Goal: Information Seeking & Learning: Check status

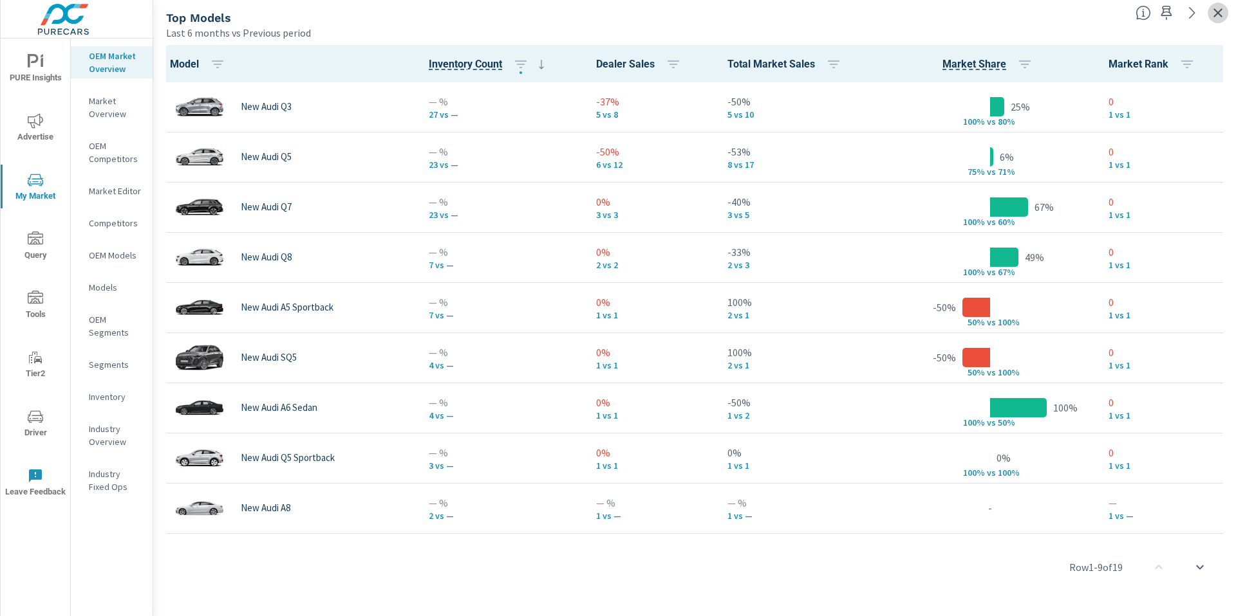
click at [1217, 14] on icon "button" at bounding box center [1217, 12] width 9 height 9
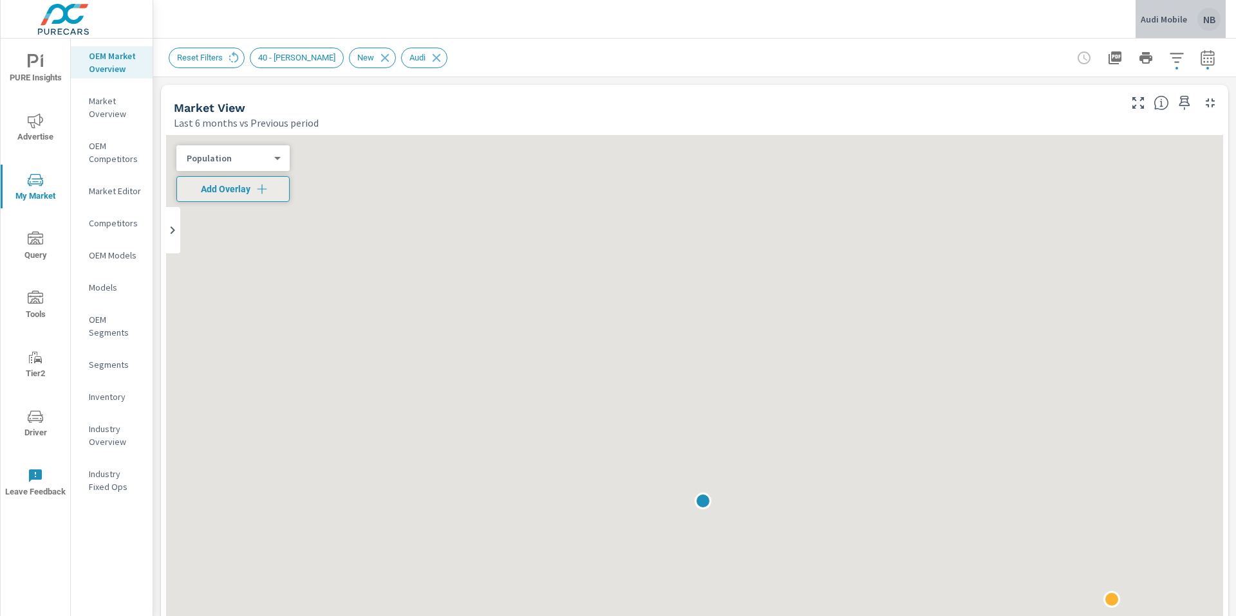
click at [1169, 20] on p "Audi Mobile" at bounding box center [1163, 20] width 46 height 12
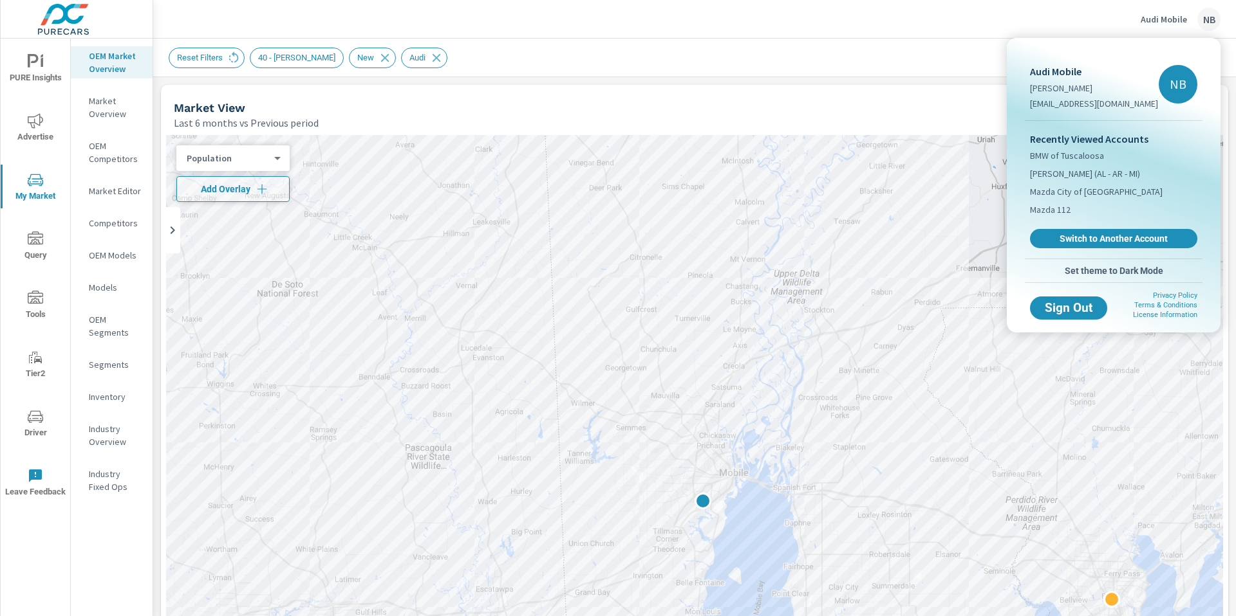
click at [1106, 246] on link "Switch to Another Account" at bounding box center [1113, 238] width 167 height 19
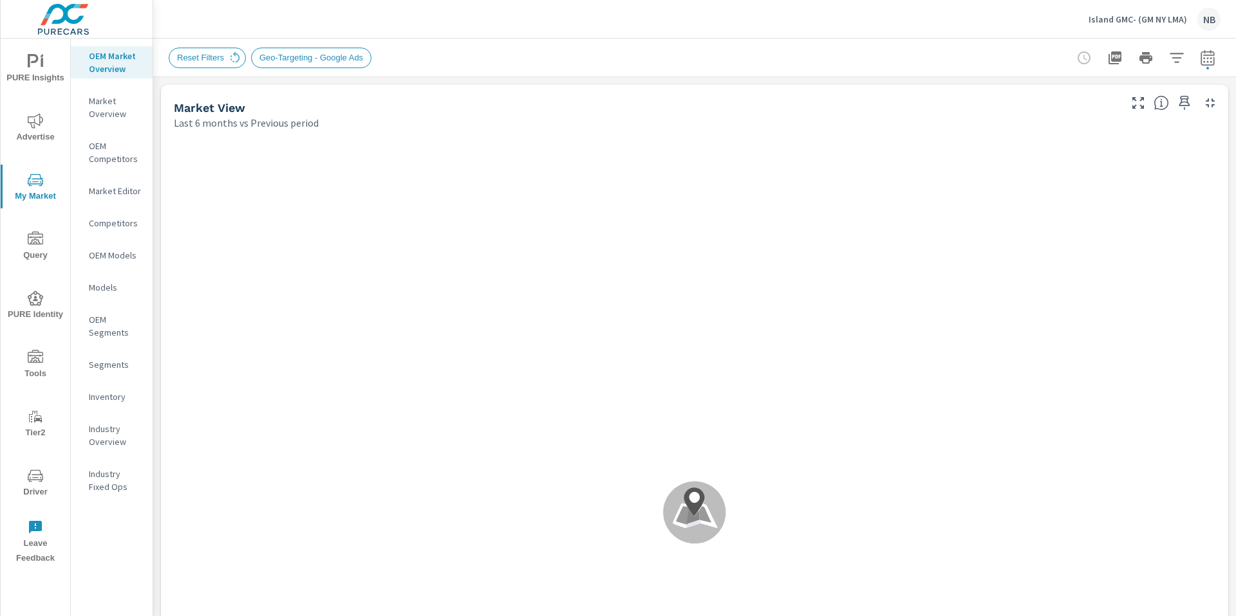
scroll to position [1, 0]
click at [1208, 56] on icon "button" at bounding box center [1206, 57] width 15 height 15
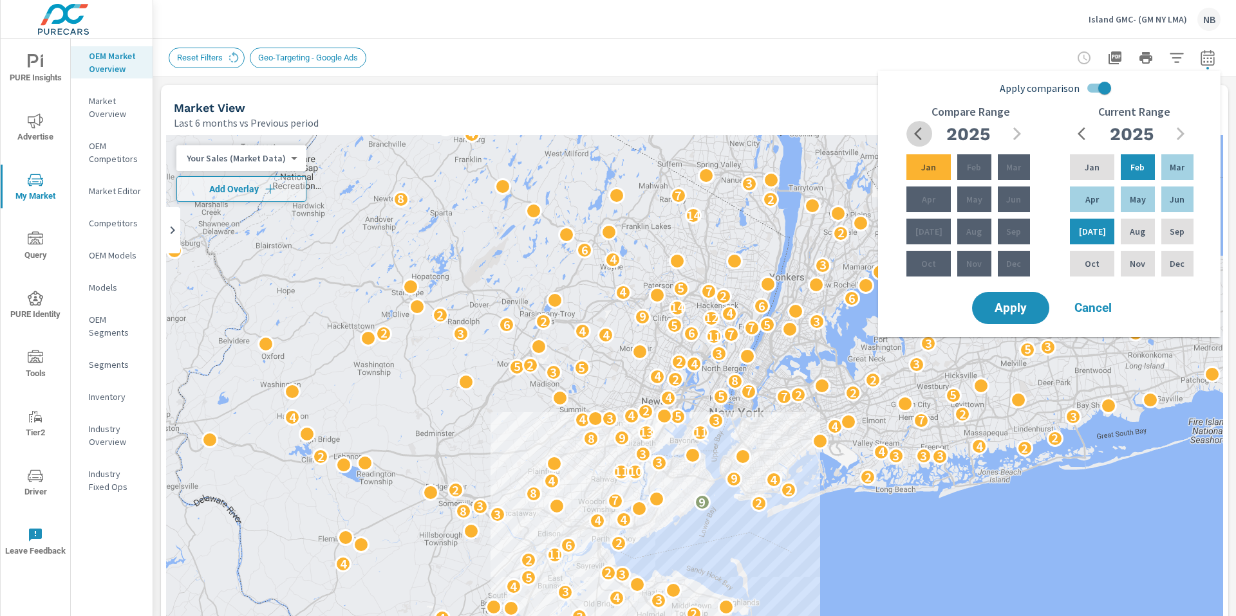
click at [916, 124] on button "button" at bounding box center [919, 134] width 26 height 26
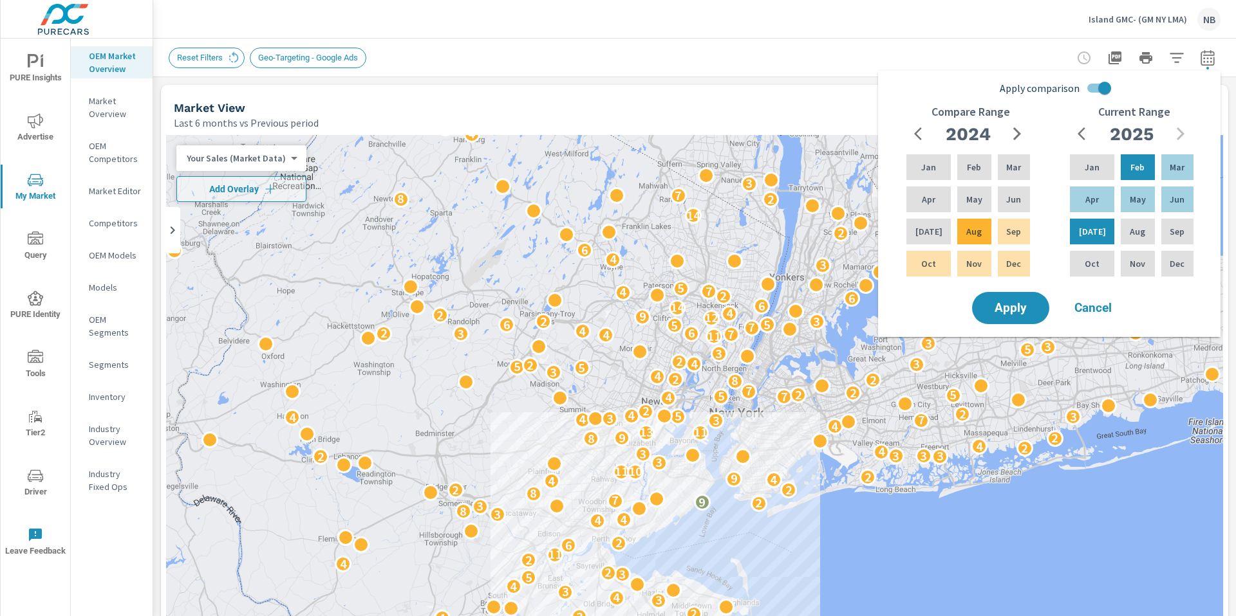
click at [1092, 308] on span "Cancel" at bounding box center [1092, 308] width 51 height 12
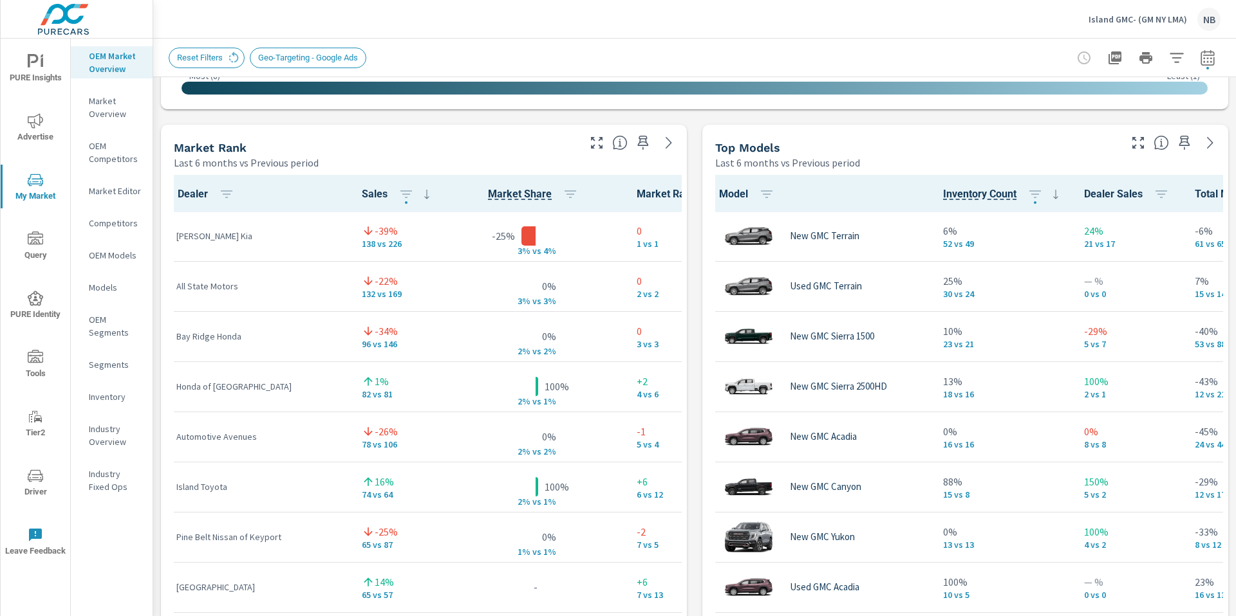
scroll to position [0, 0]
click at [1174, 55] on icon "button" at bounding box center [1176, 57] width 15 height 15
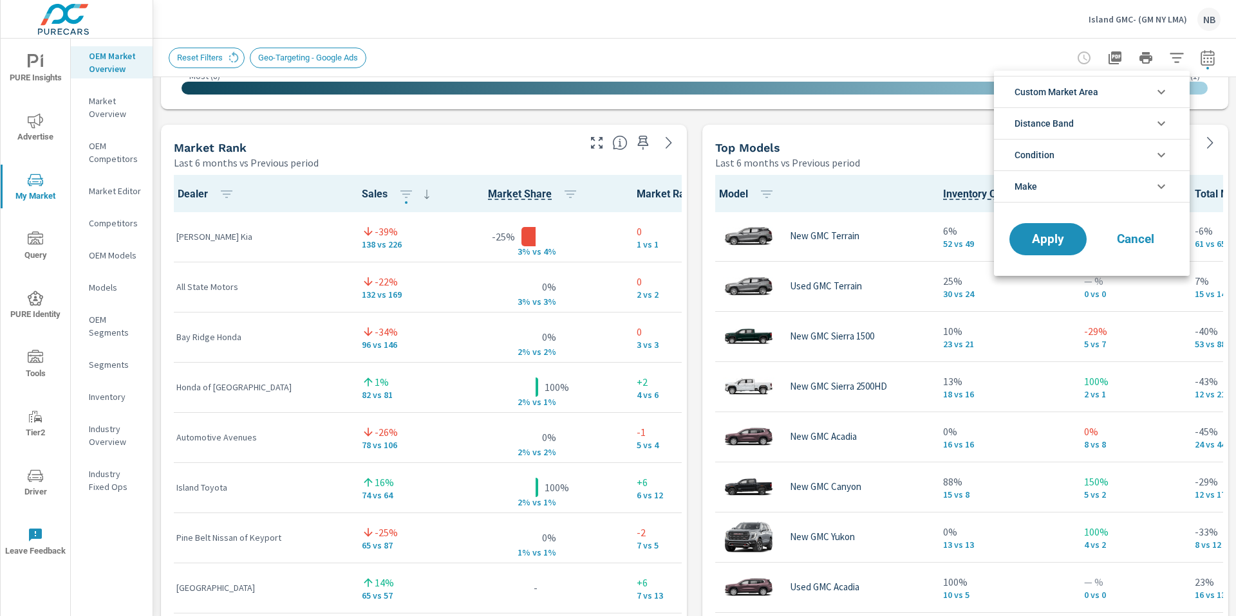
scroll to position [29, 0]
click at [1084, 156] on li "Condition" at bounding box center [1092, 155] width 196 height 32
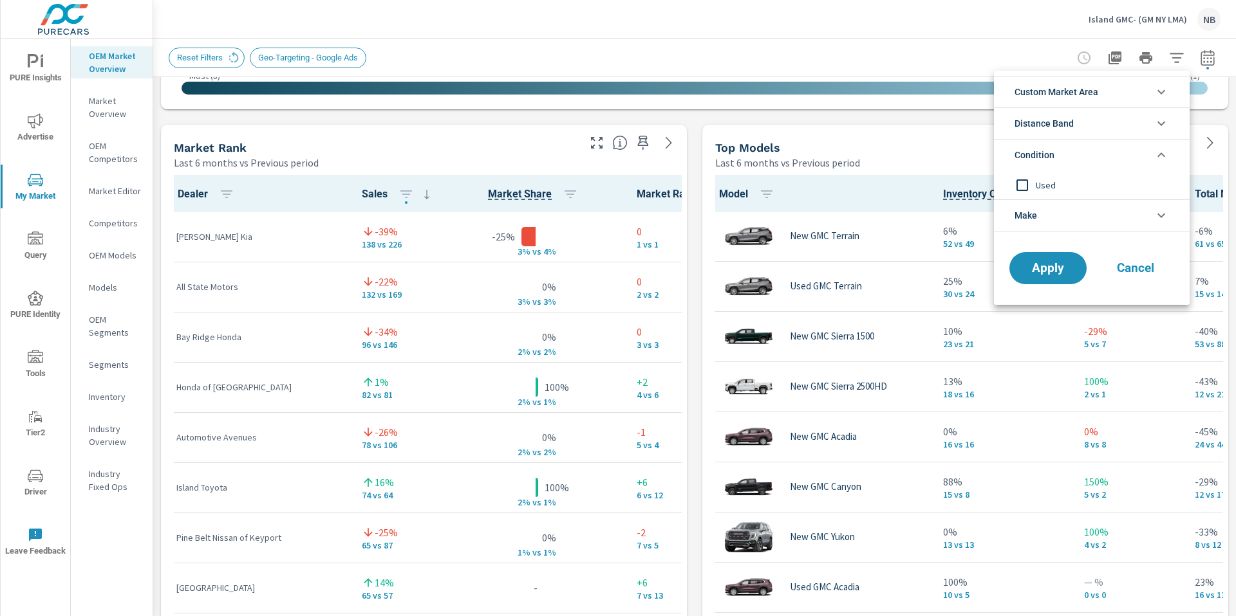
click at [1145, 151] on li "Condition" at bounding box center [1092, 155] width 196 height 32
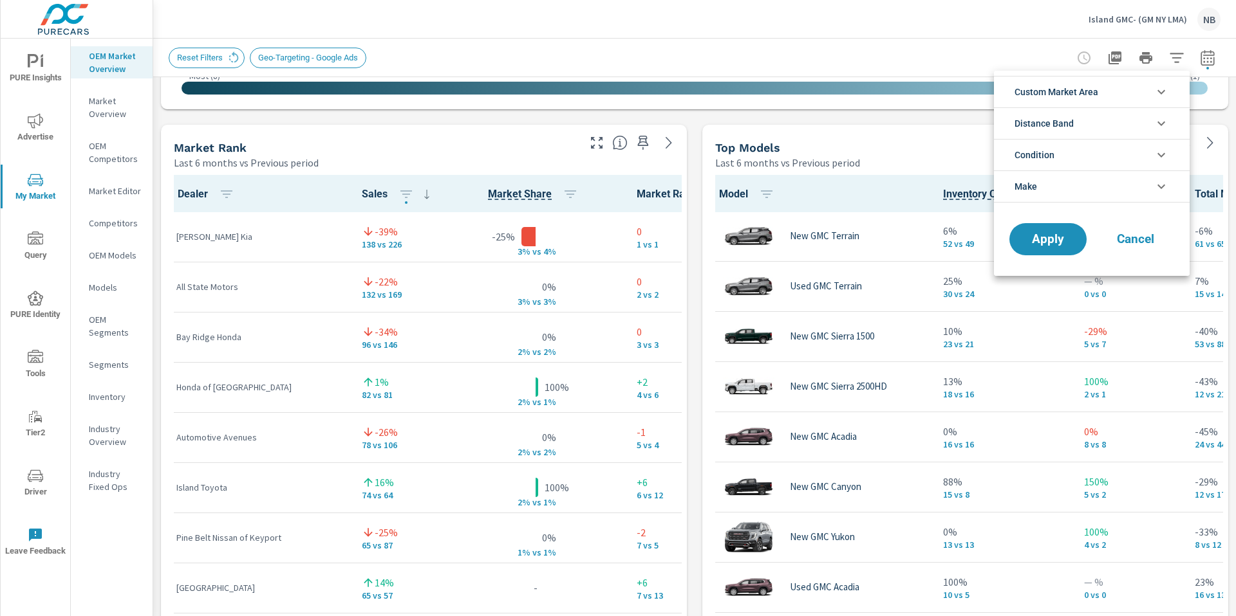
click at [1037, 46] on div at bounding box center [618, 308] width 1236 height 616
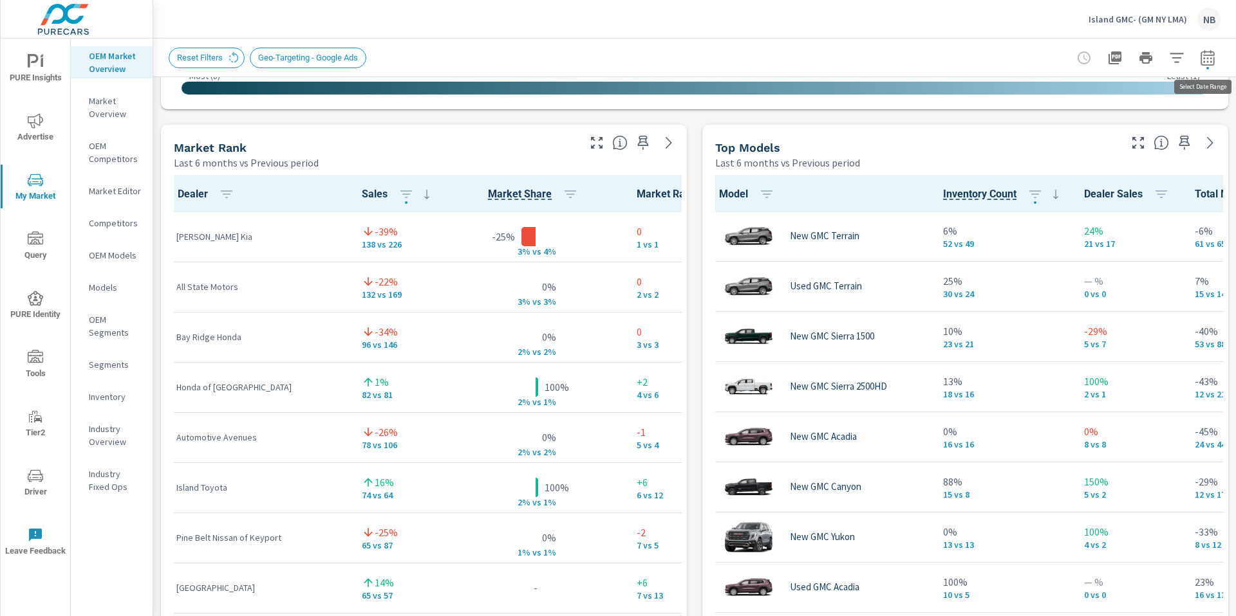
click at [1211, 64] on icon "button" at bounding box center [1207, 57] width 14 height 15
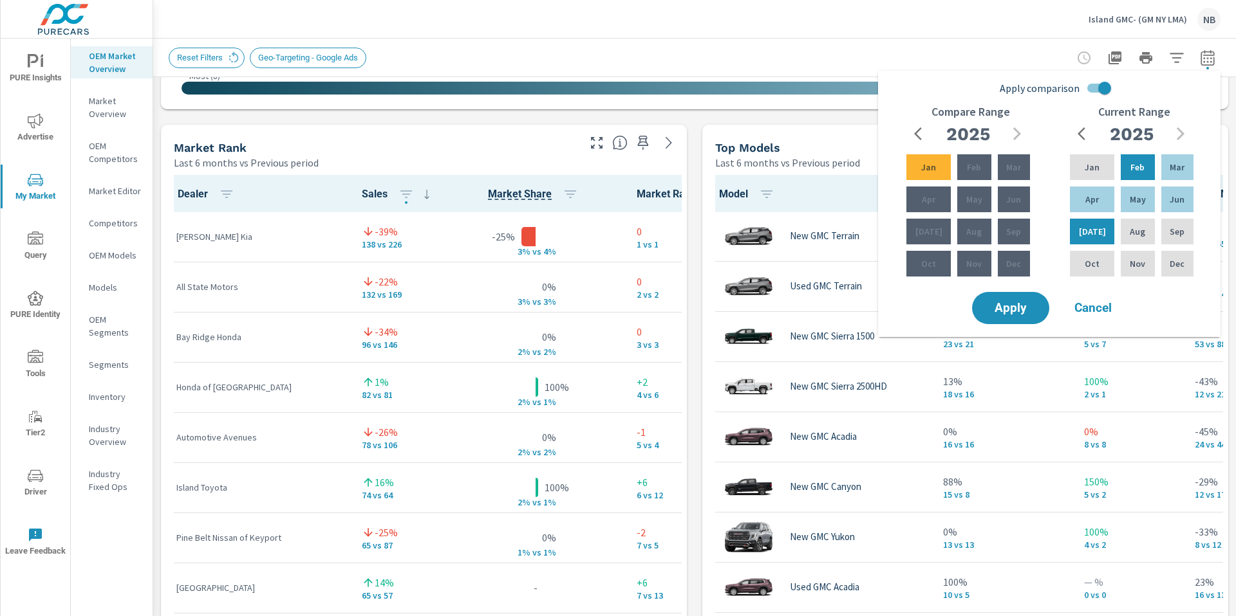
click at [1017, 35] on div "Island GMC- (GM NY LMA) NB" at bounding box center [694, 19] width 1051 height 38
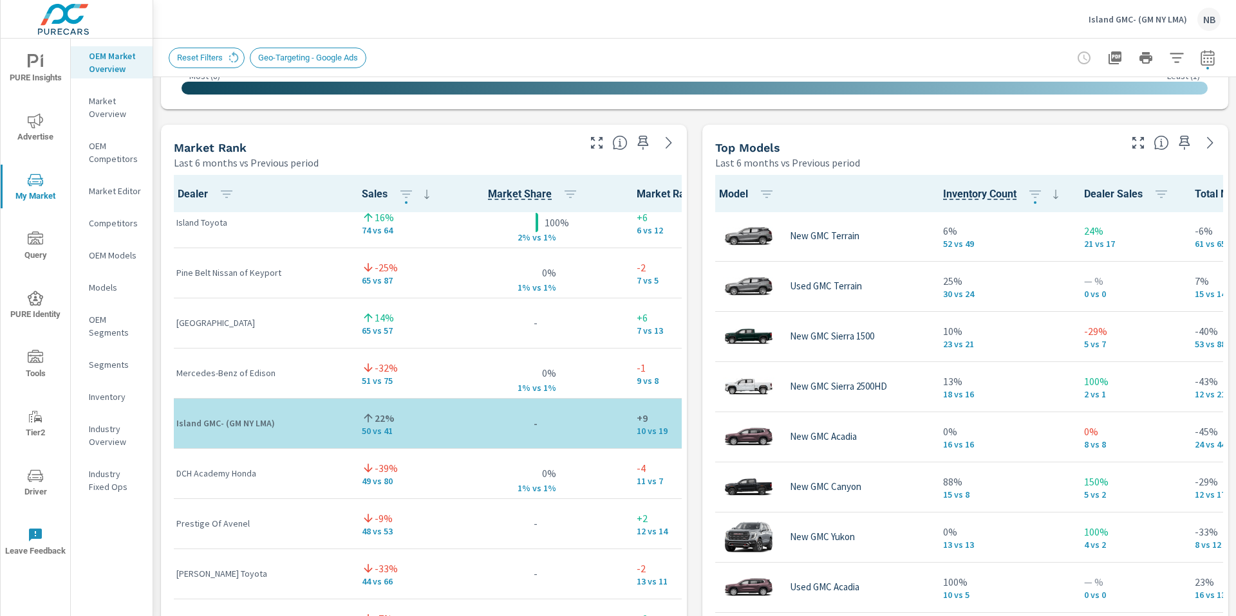
scroll to position [267, 0]
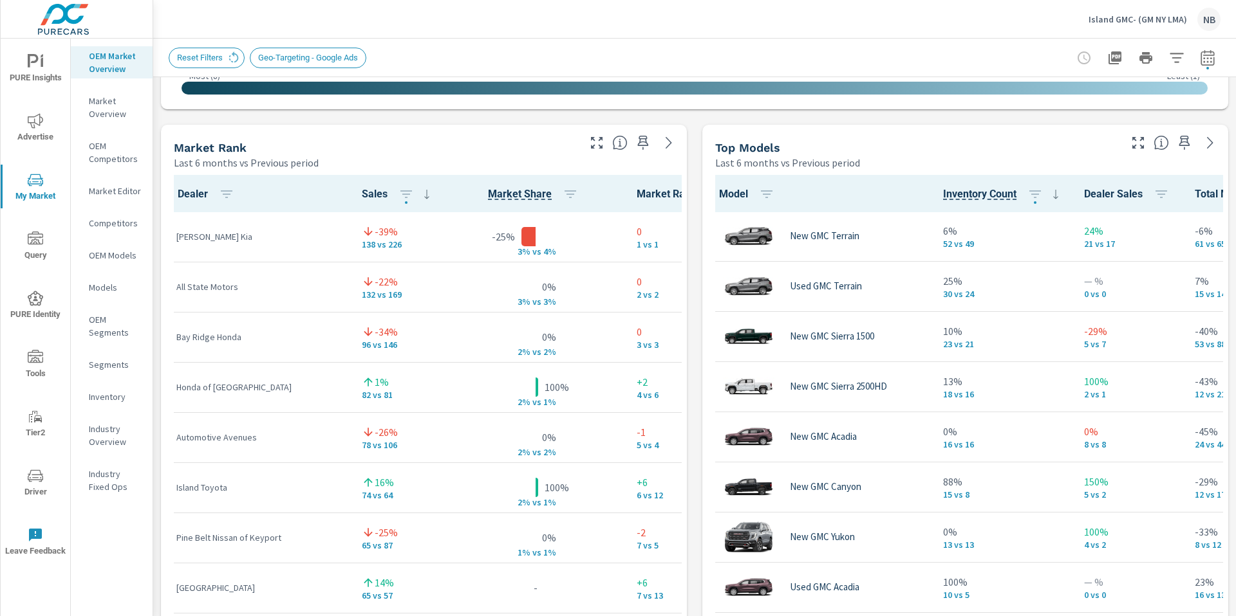
scroll to position [1, 0]
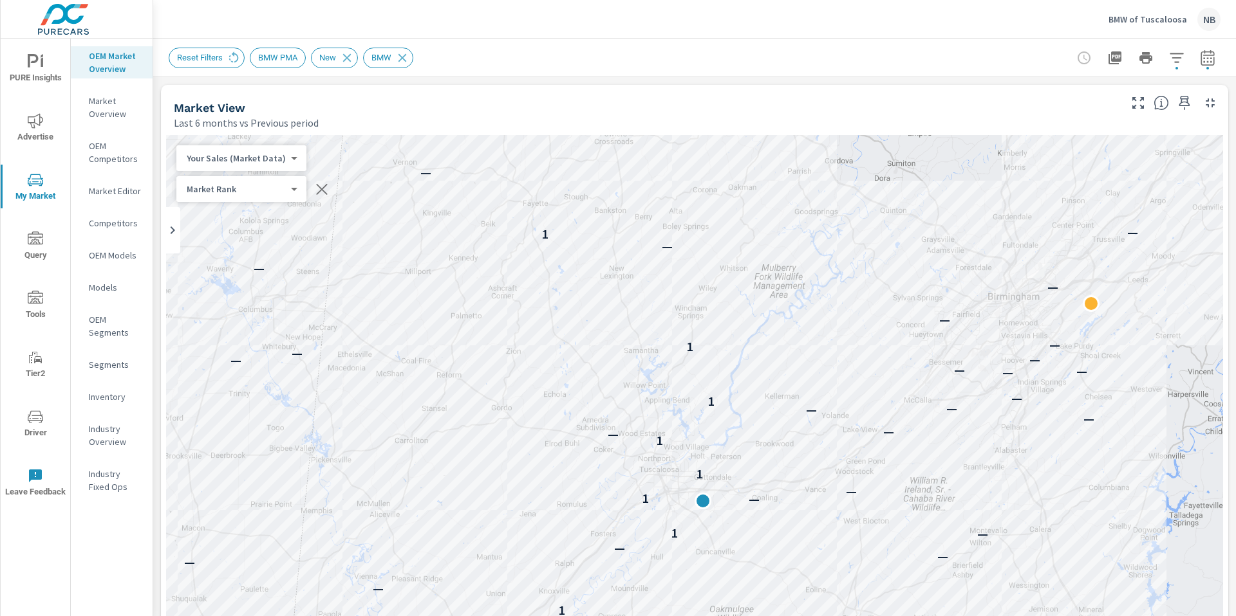
scroll to position [201, 0]
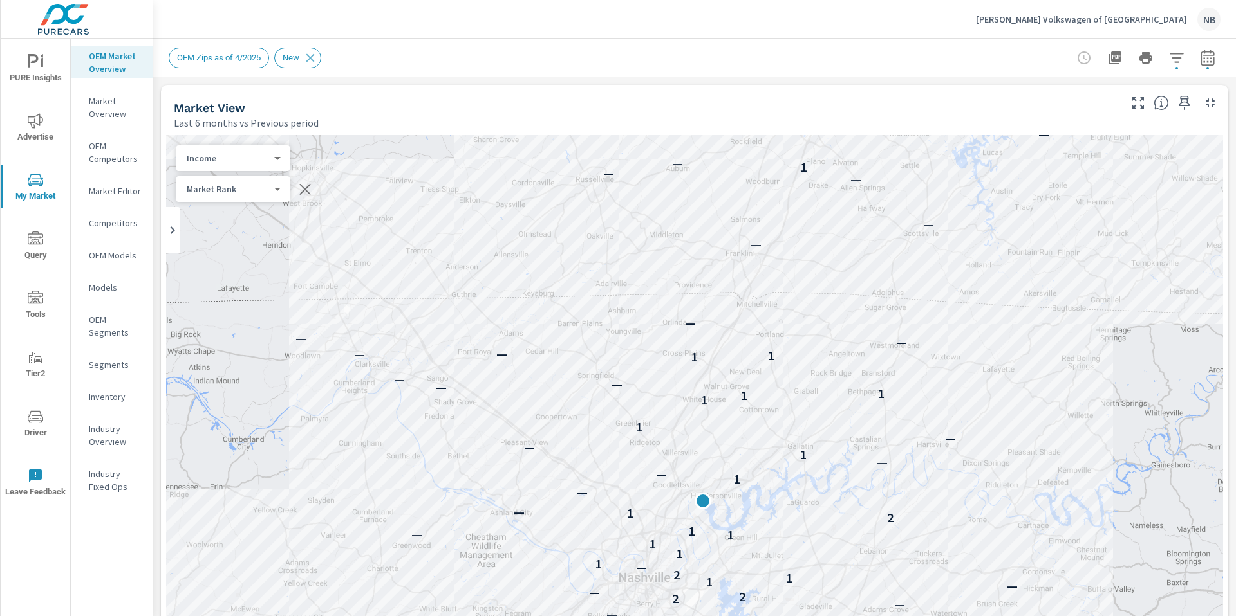
scroll to position [1, 0]
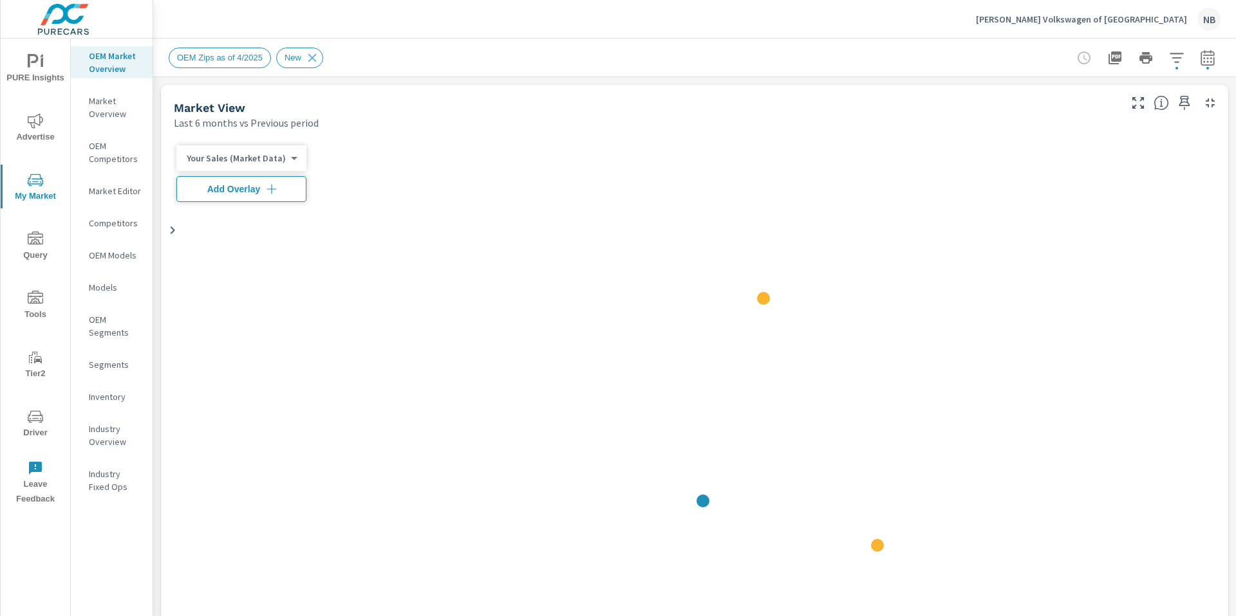
scroll to position [1, 0]
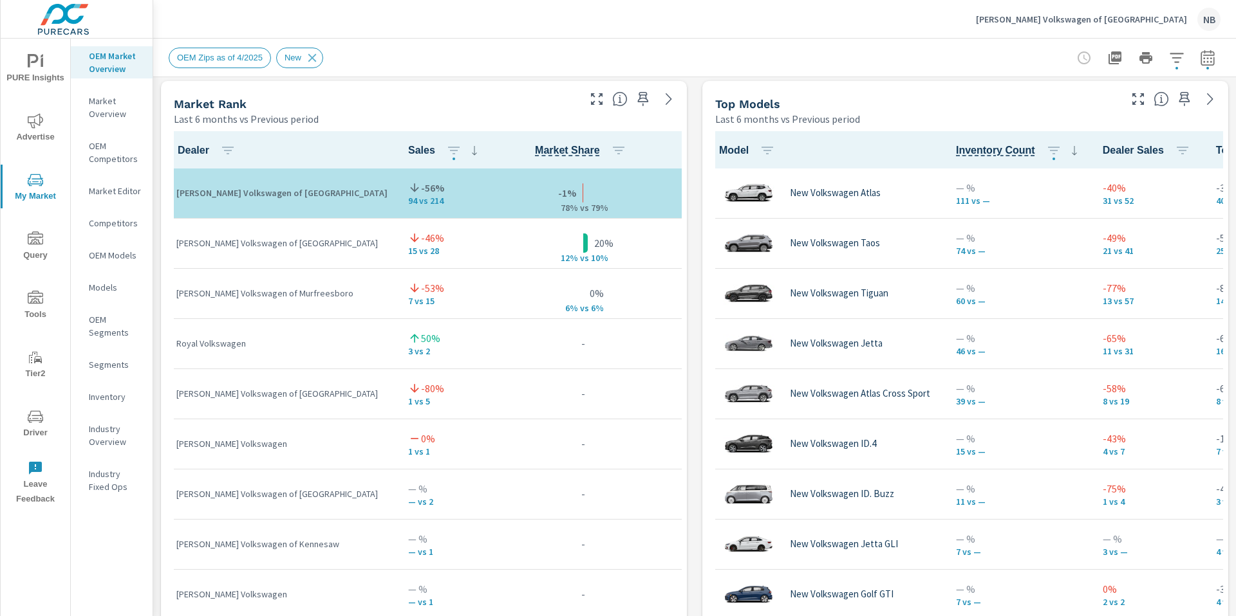
click at [1092, 21] on p "Carlock Volkswagen of Cool Springs" at bounding box center [1081, 20] width 211 height 12
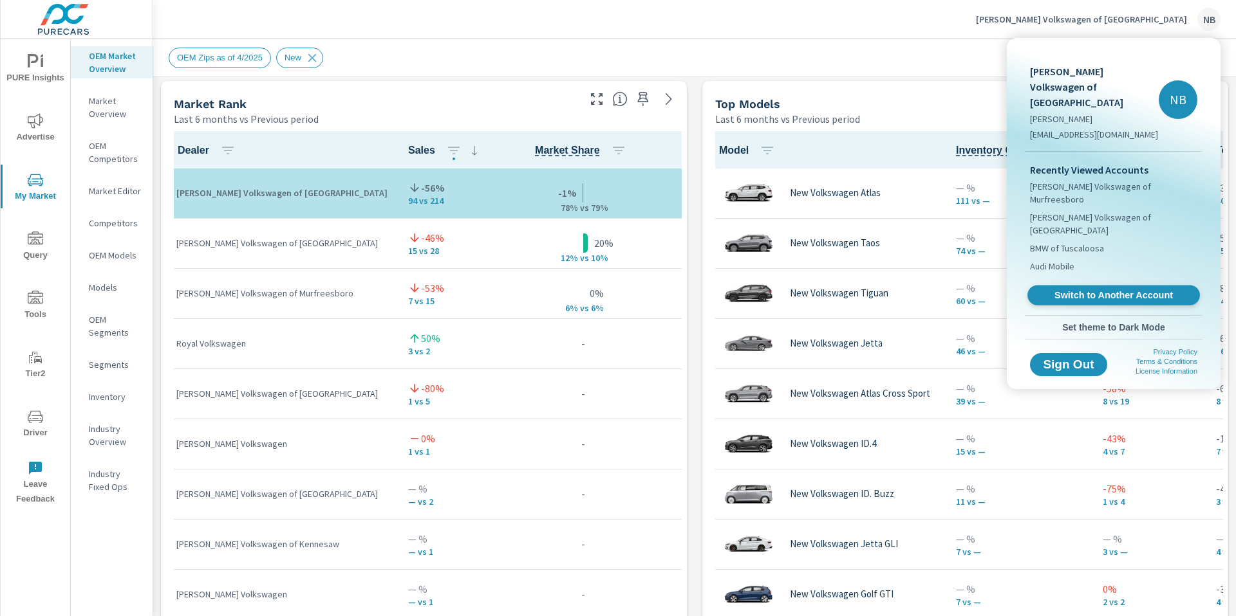
click at [1089, 290] on span "Switch to Another Account" at bounding box center [1113, 296] width 158 height 12
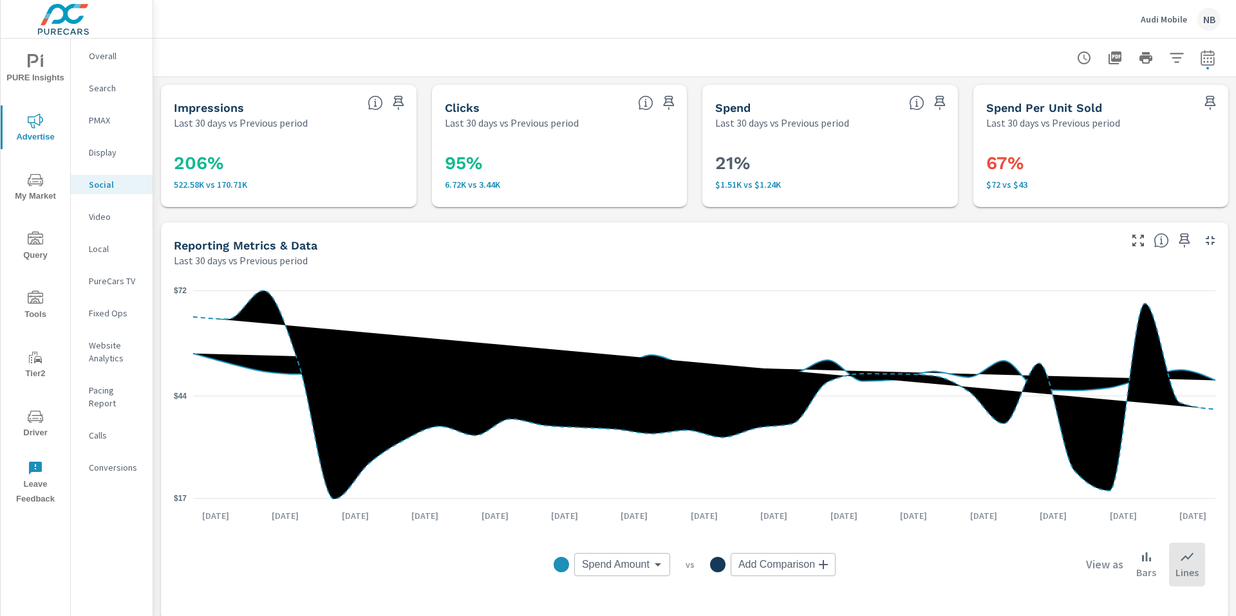
scroll to position [562, 0]
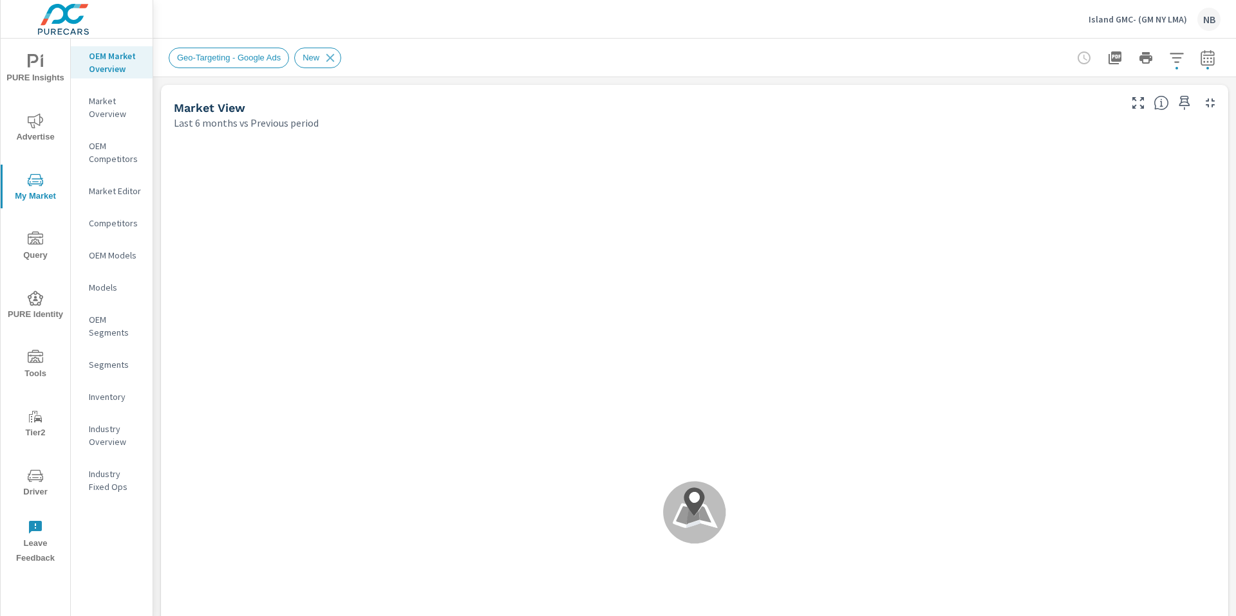
scroll to position [1, 0]
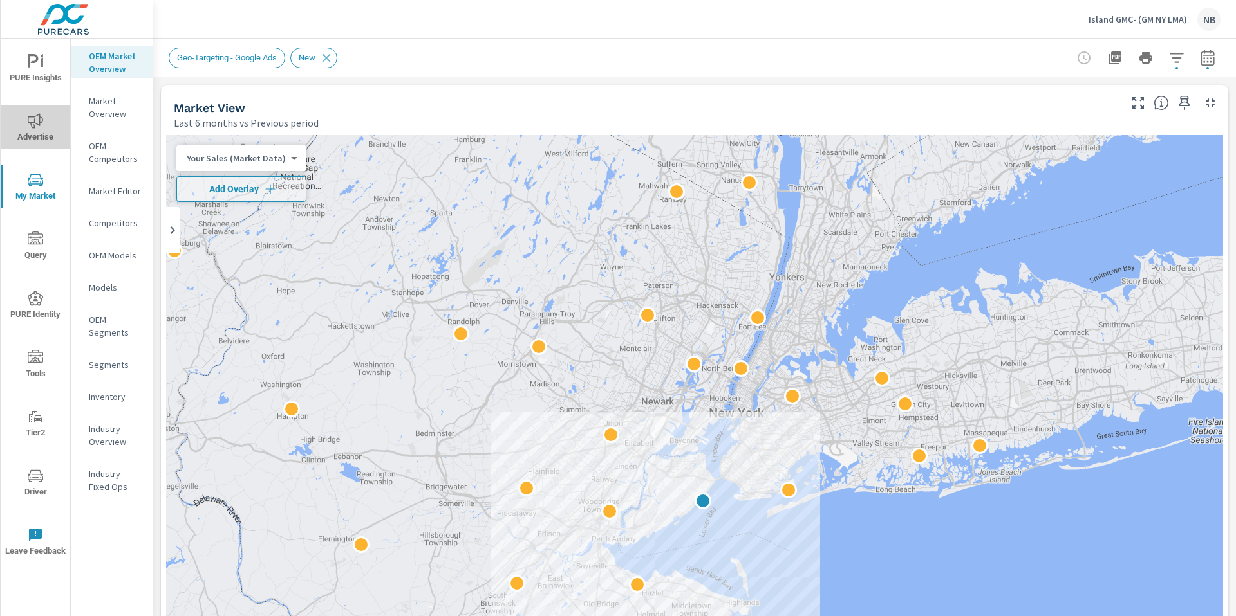
click at [38, 117] on icon "nav menu" at bounding box center [35, 120] width 15 height 15
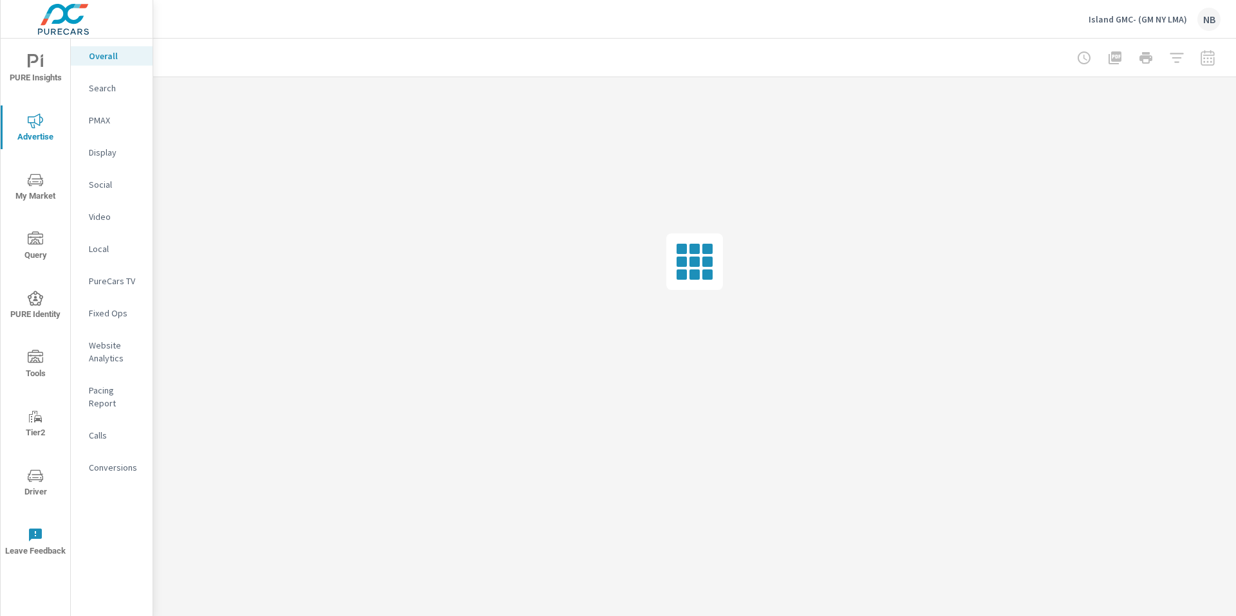
click at [106, 180] on p "Social" at bounding box center [115, 184] width 53 height 13
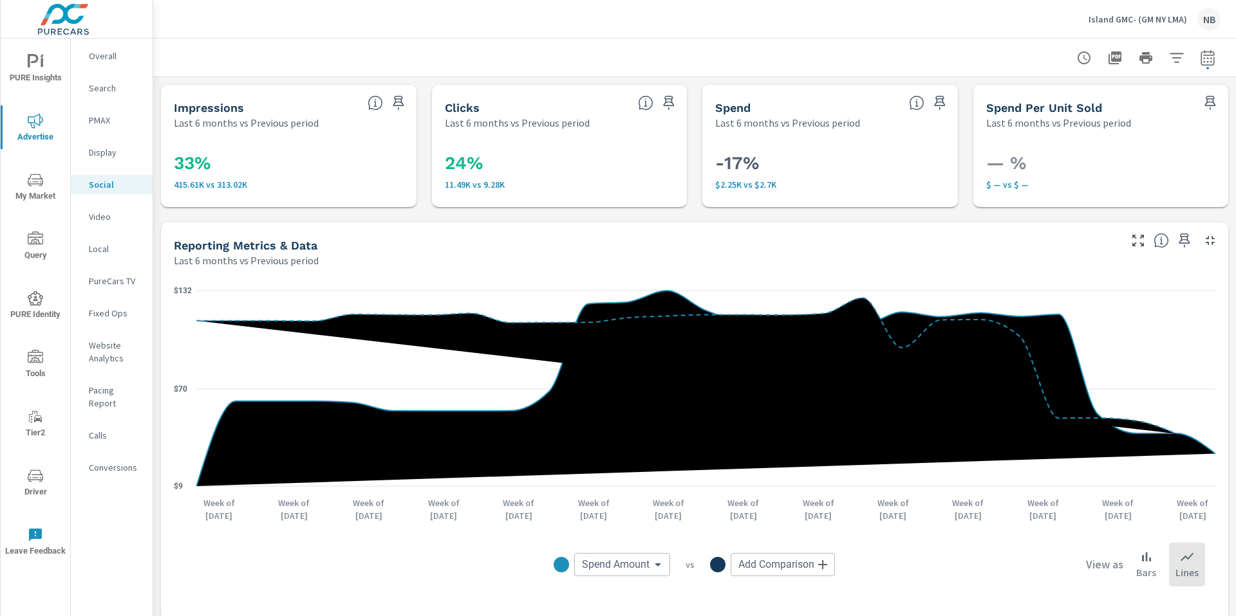
click at [1208, 60] on icon "button" at bounding box center [1206, 57] width 15 height 15
select select "Last 6 months"
select select "Previous period"
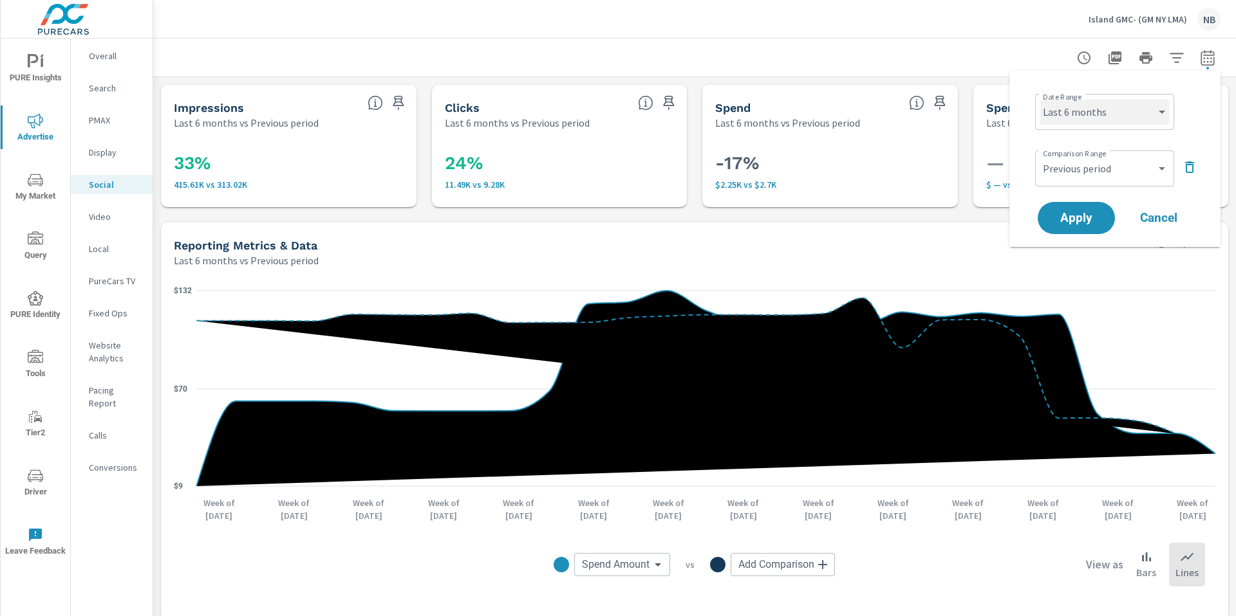
click at [1122, 111] on select "Custom Yesterday Last week Last 7 days Last 14 days Last 30 days Last 45 days L…" at bounding box center [1104, 112] width 129 height 26
select select "Last 30 days"
click at [1110, 218] on button "Apply" at bounding box center [1076, 217] width 80 height 33
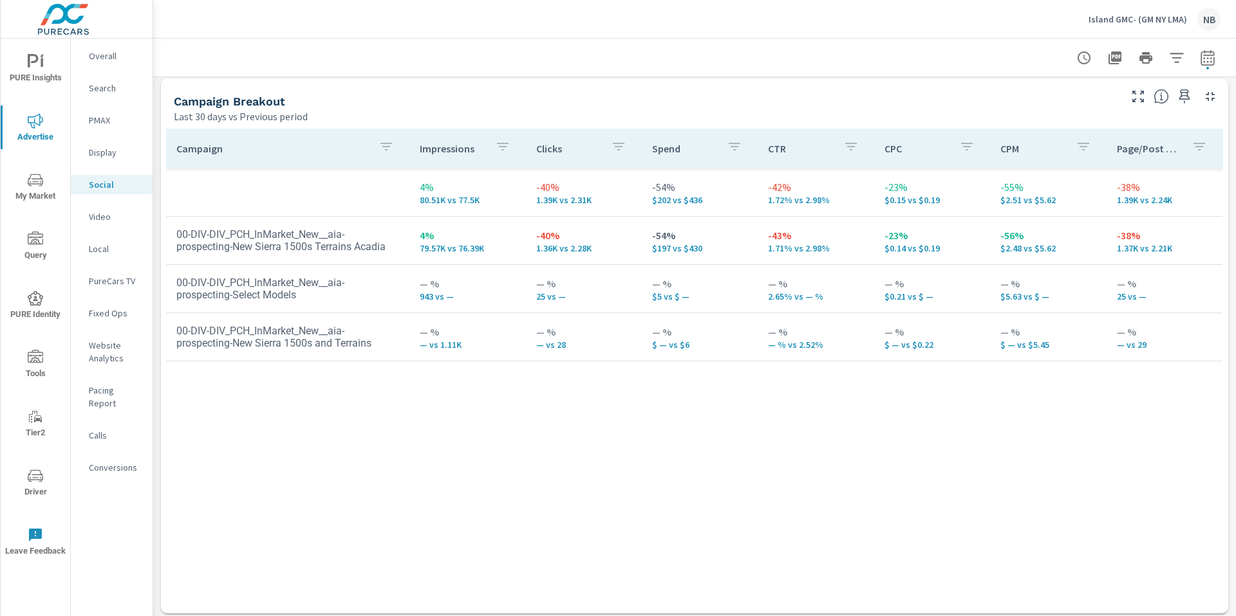
scroll to position [558, 0]
click at [1203, 59] on icon "button" at bounding box center [1206, 57] width 15 height 15
select select "Last 30 days"
select select "Previous period"
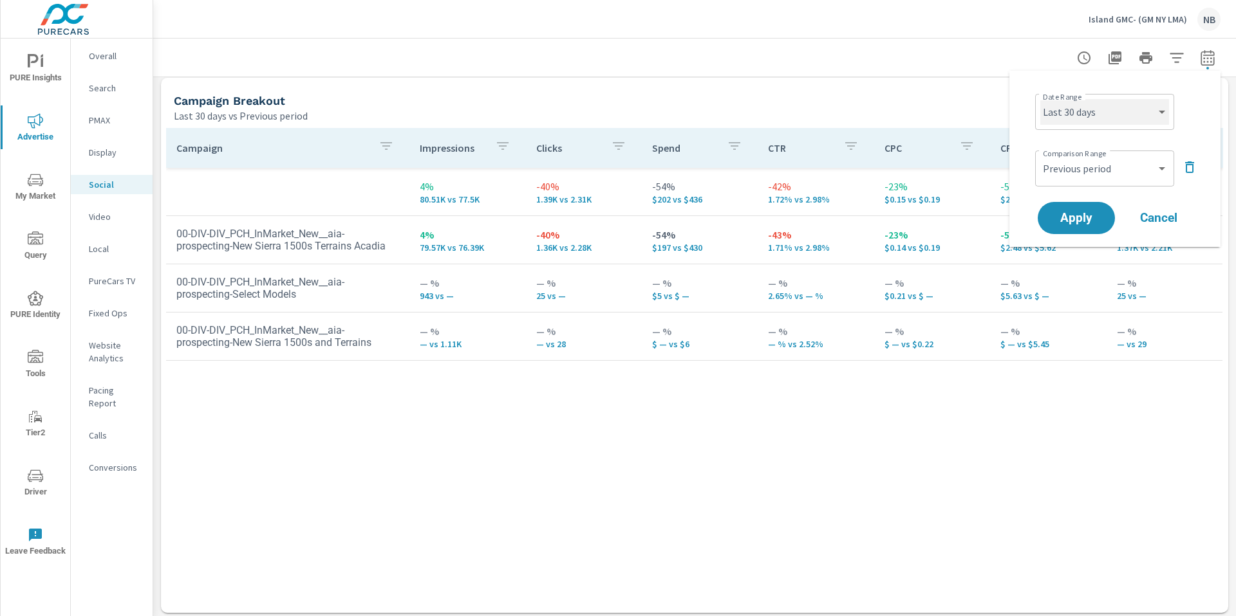
click at [1126, 116] on select "Custom Yesterday Last week Last 7 days Last 14 days Last 30 days Last 45 days L…" at bounding box center [1104, 112] width 129 height 26
select select "Month to date"
click at [1187, 165] on icon "button" at bounding box center [1188, 167] width 15 height 15
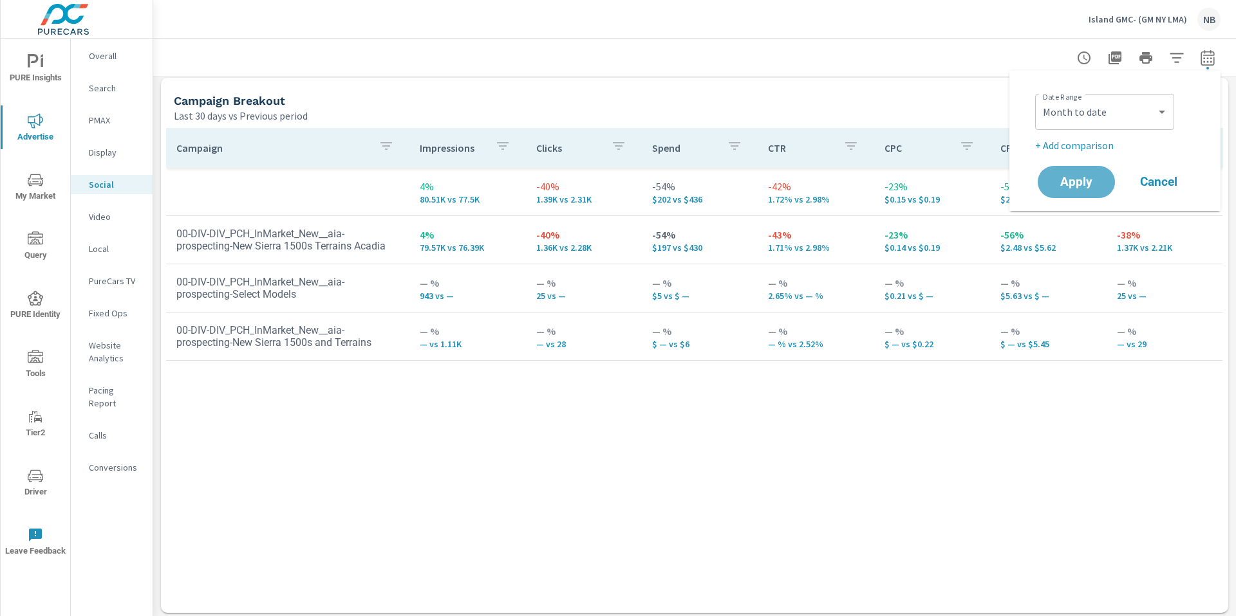
drag, startPoint x: 1086, startPoint y: 174, endPoint x: 1200, endPoint y: 197, distance: 116.2
click at [1088, 174] on button "Apply" at bounding box center [1075, 182] width 77 height 32
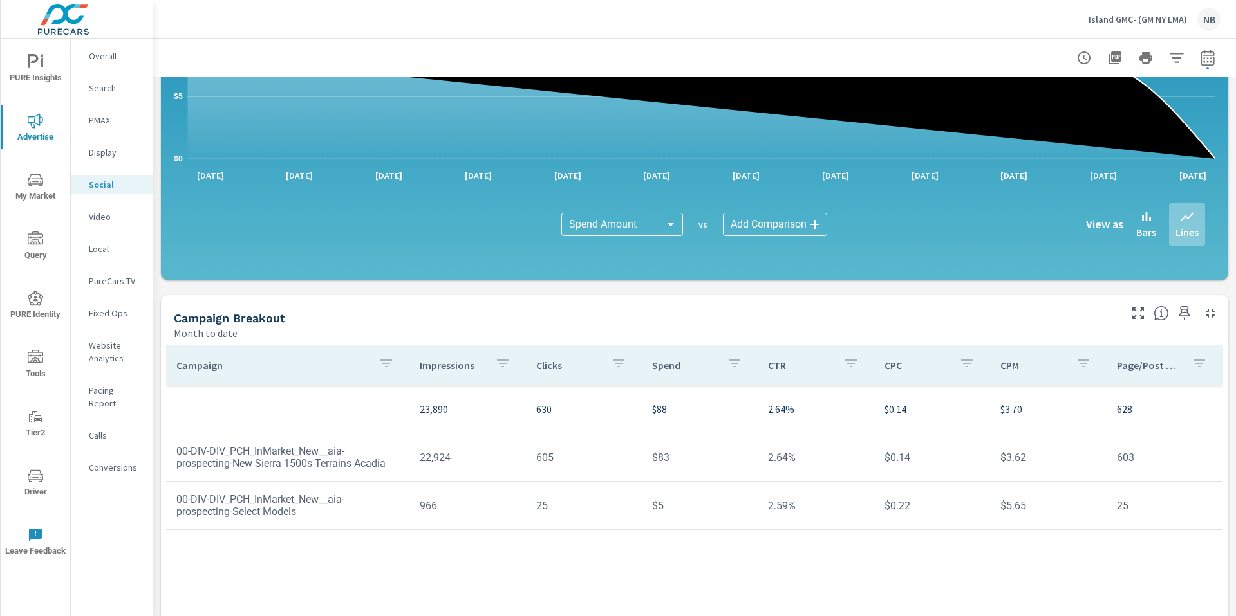
scroll to position [305, 0]
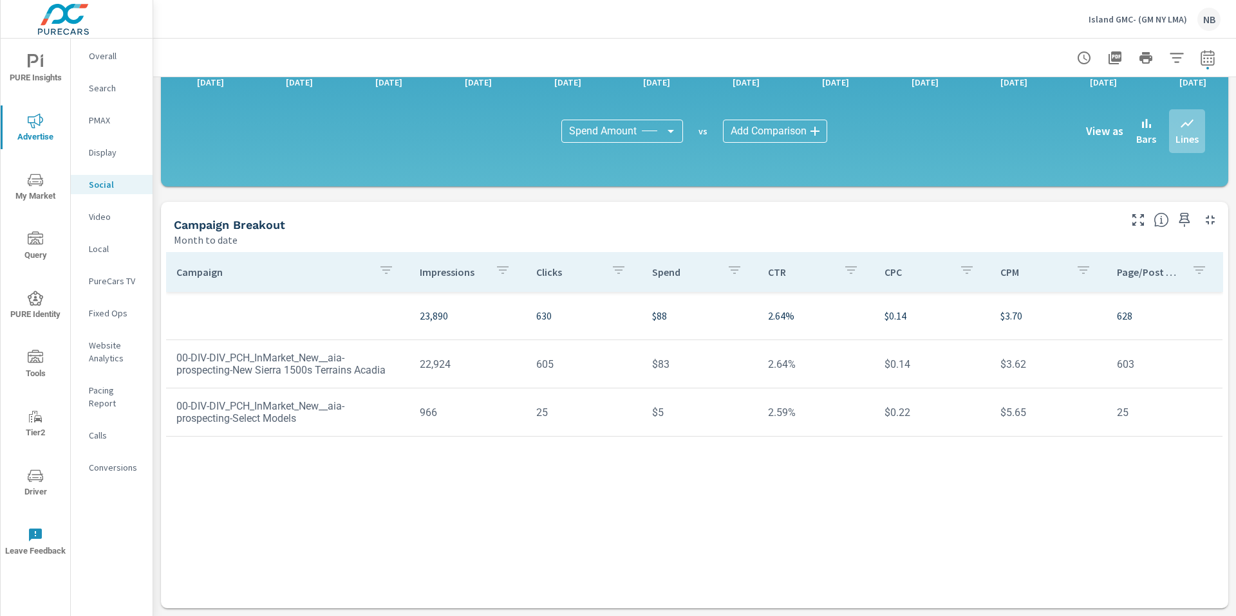
click at [106, 55] on p "Overall" at bounding box center [115, 56] width 53 height 13
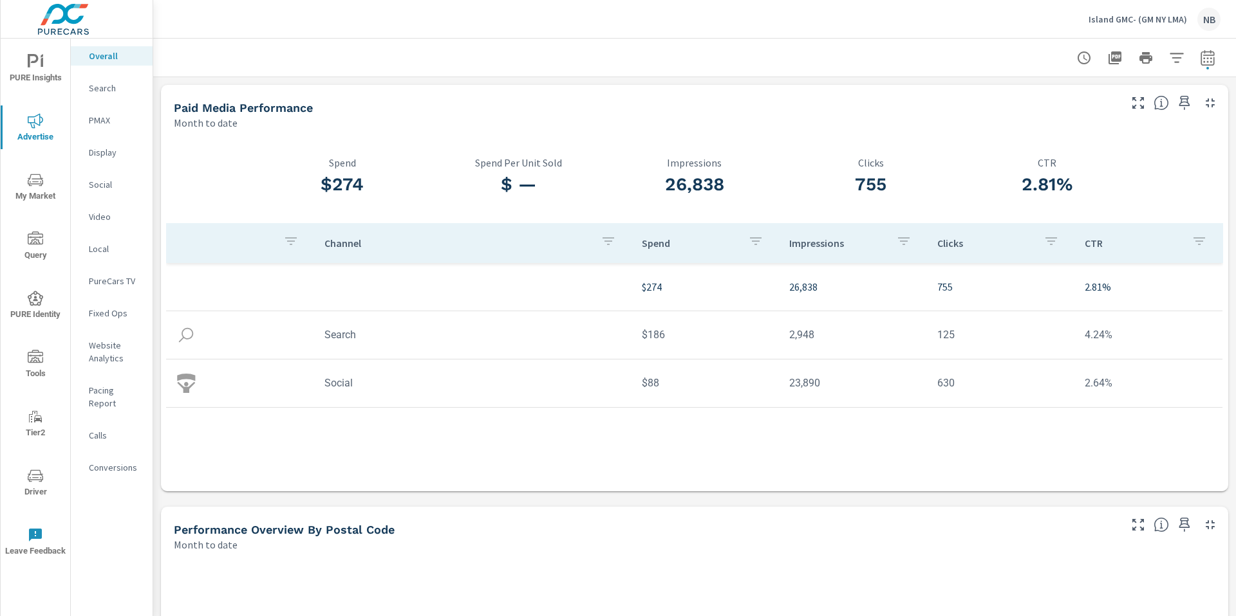
click at [638, 62] on div at bounding box center [694, 58] width 1051 height 38
click at [33, 66] on icon "nav menu" at bounding box center [35, 61] width 15 height 15
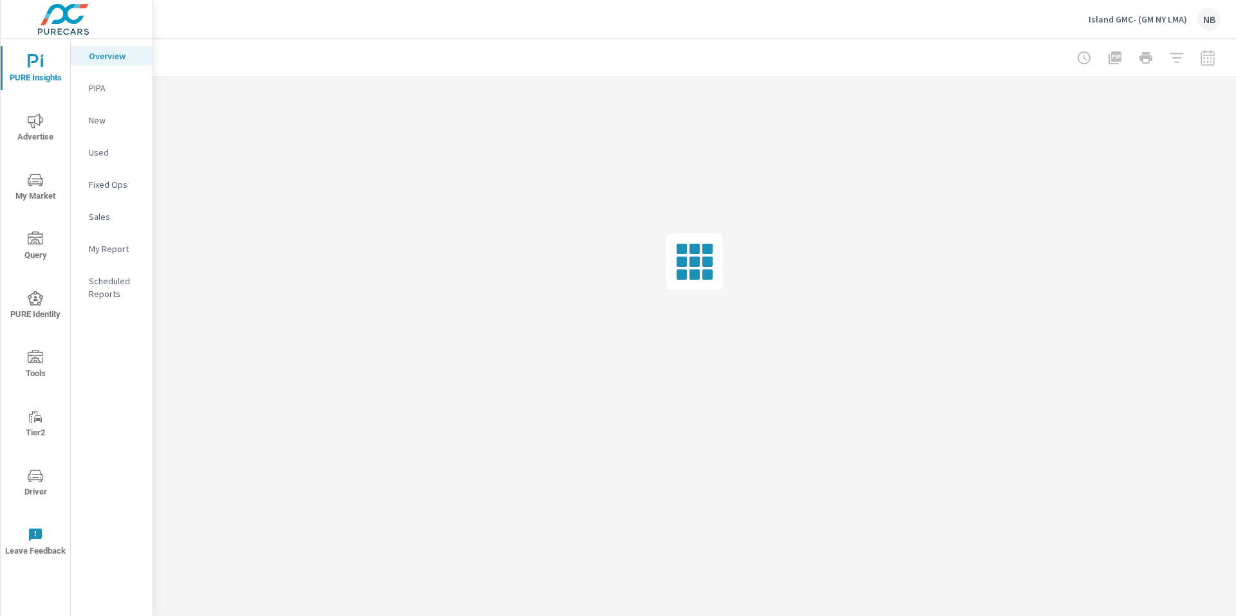
click at [107, 251] on p "My Report" at bounding box center [115, 249] width 53 height 13
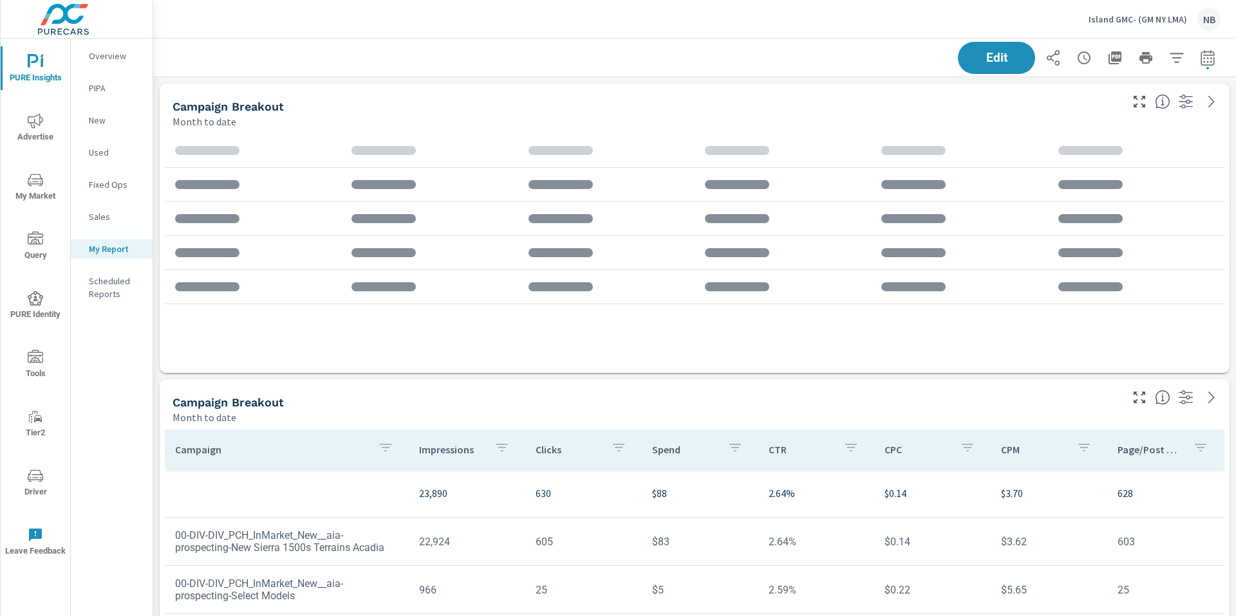
scroll to position [1783, 1083]
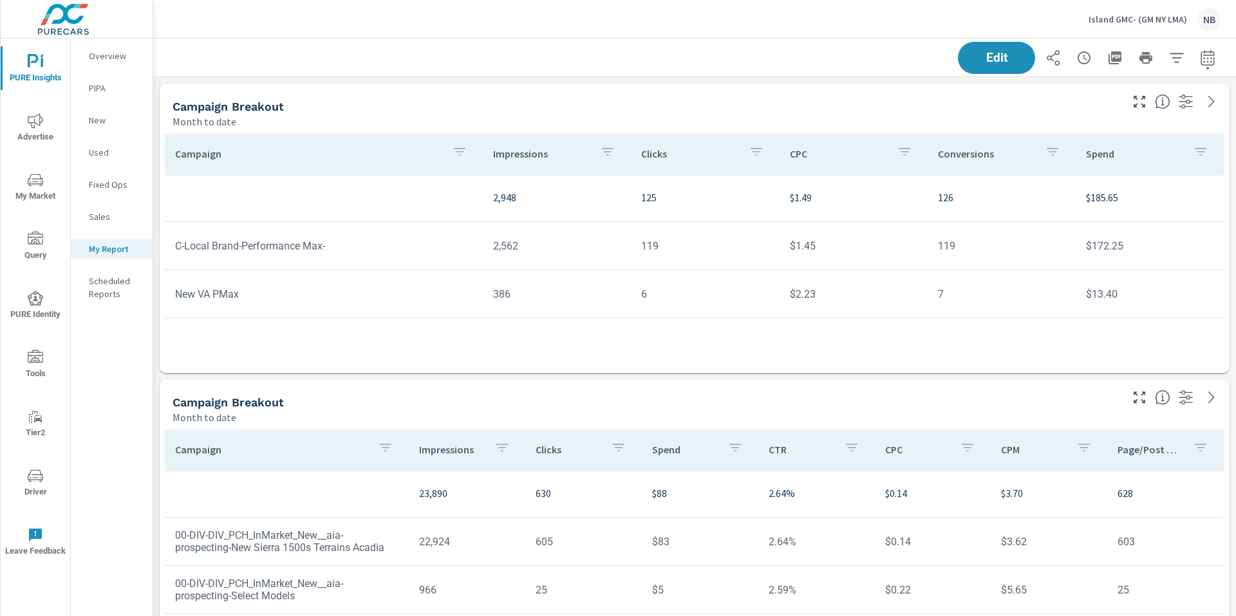
click at [44, 123] on span "Advertise" at bounding box center [36, 129] width 62 height 32
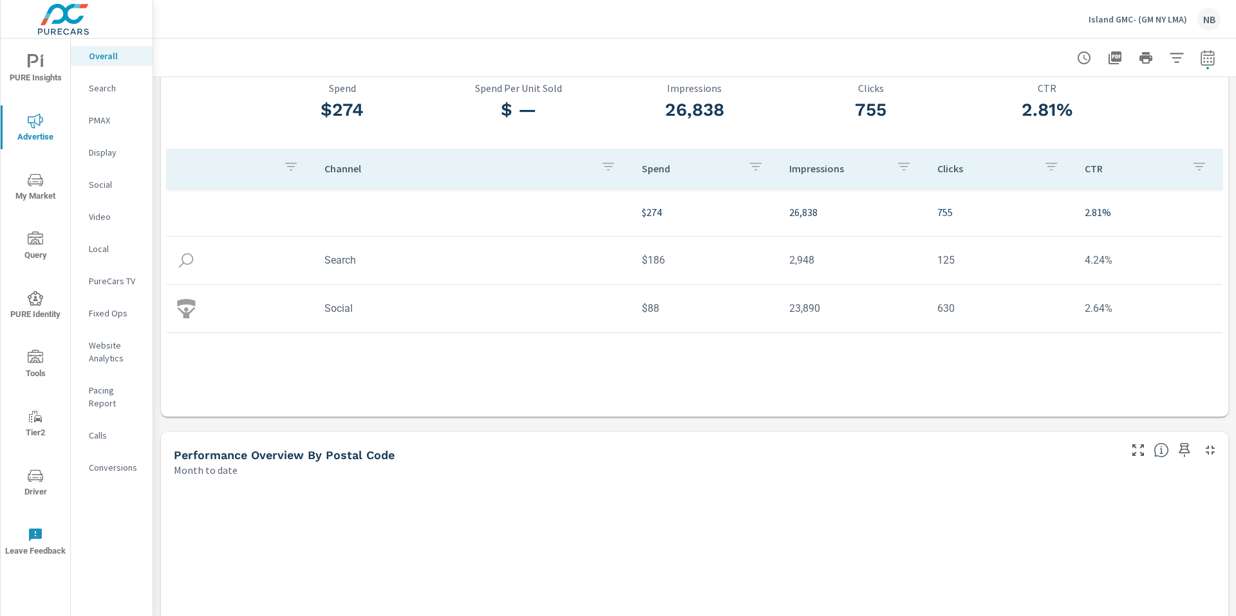
scroll to position [71, 0]
click at [103, 183] on p "Social" at bounding box center [115, 184] width 53 height 13
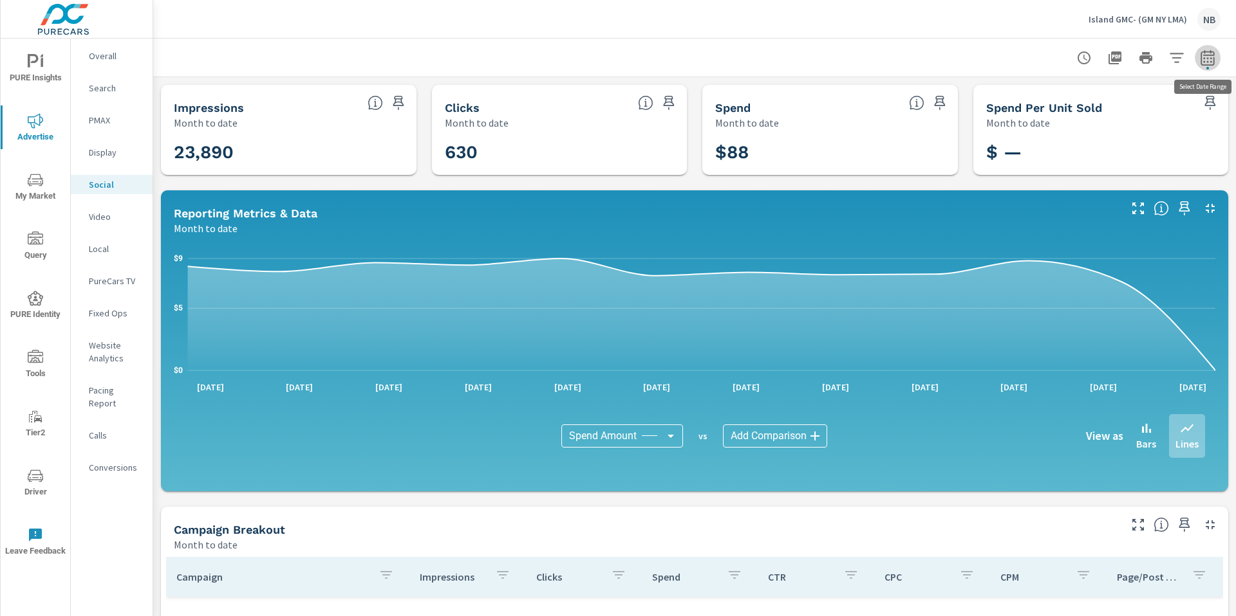
click at [1207, 62] on icon "button" at bounding box center [1207, 59] width 8 height 5
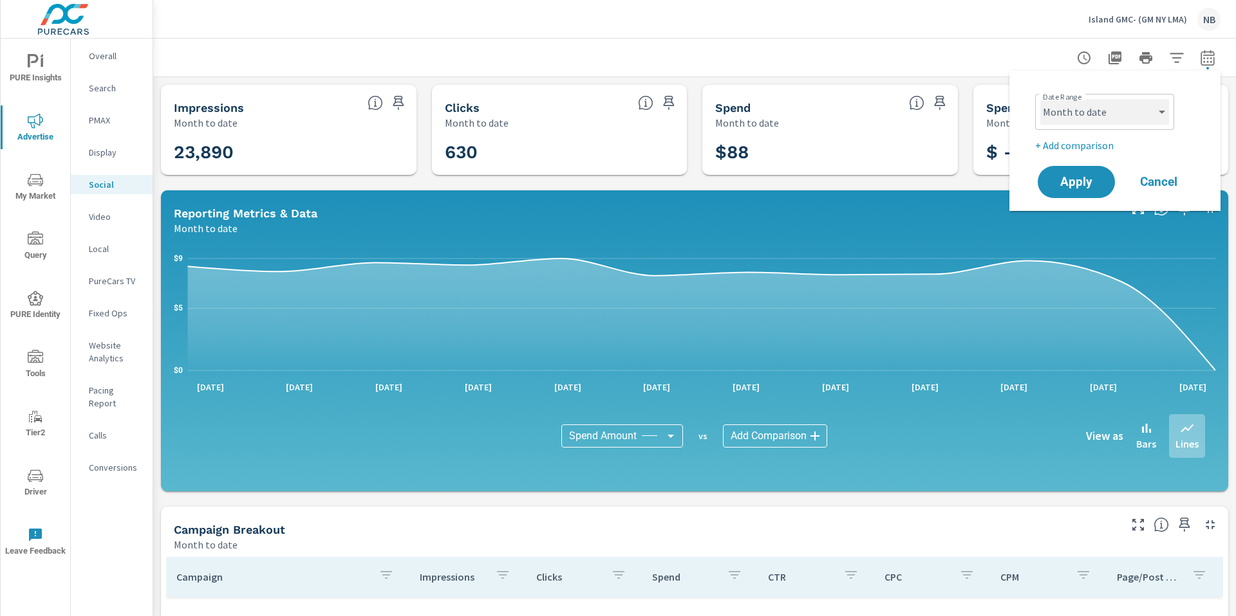
click at [1091, 113] on select "Custom Yesterday Last week Last 7 days Last 14 days Last 30 days Last 45 days L…" at bounding box center [1104, 112] width 129 height 26
select select "Last month"
click at [1102, 184] on button "Apply" at bounding box center [1076, 181] width 80 height 33
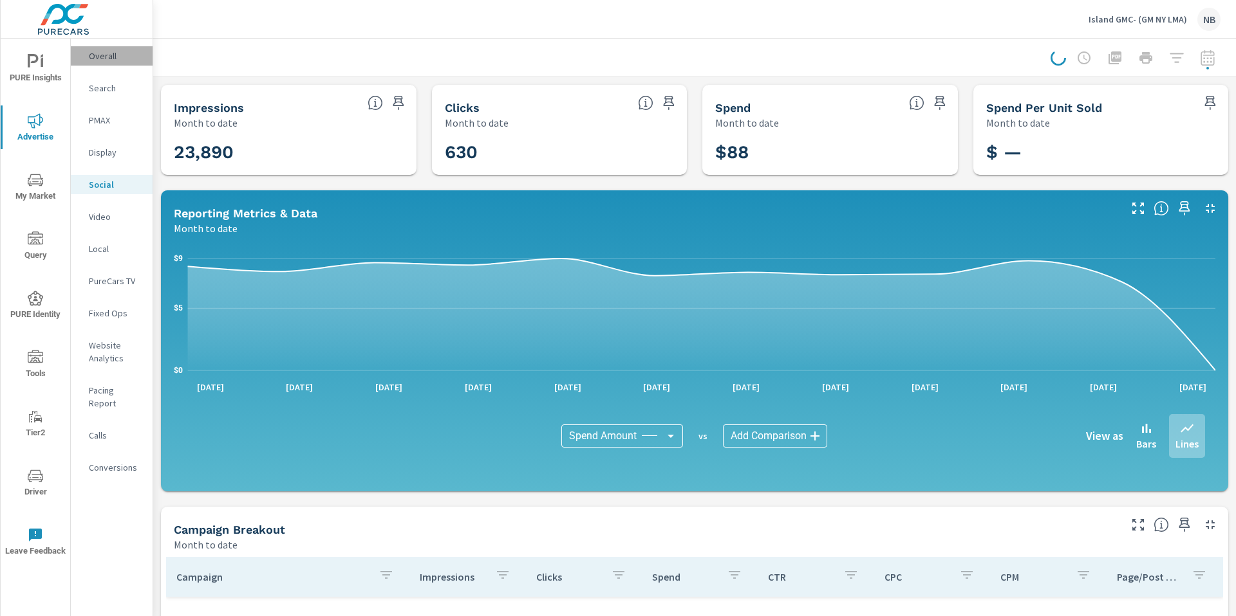
click at [97, 53] on p "Overall" at bounding box center [115, 56] width 53 height 13
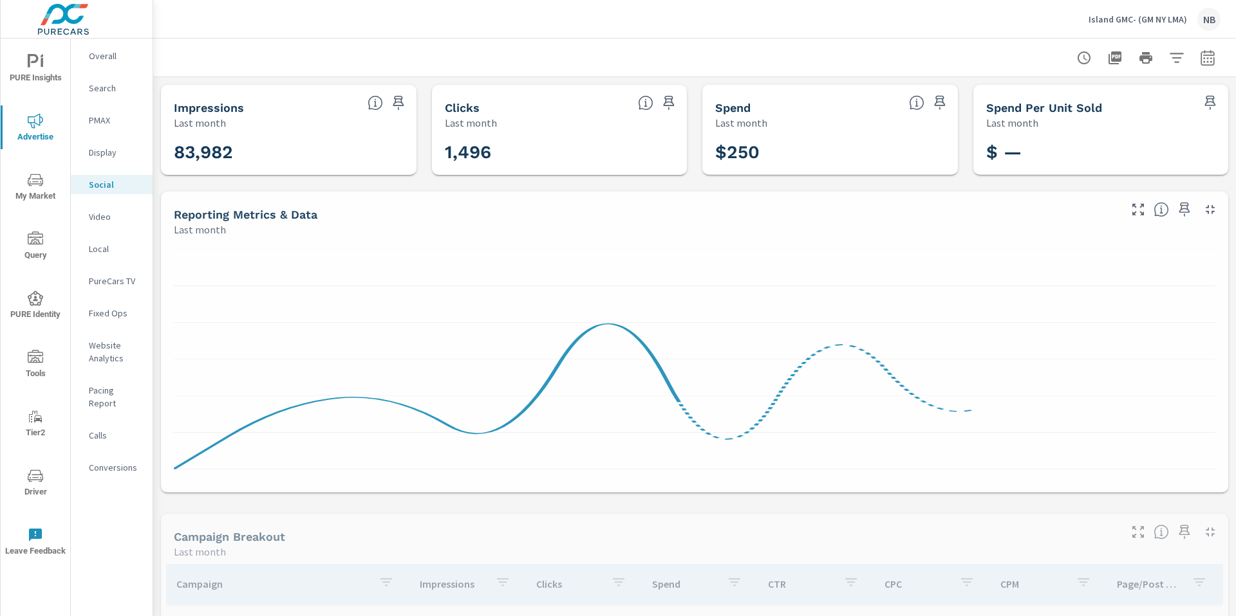
click at [30, 69] on span "PURE Insights" at bounding box center [36, 70] width 62 height 32
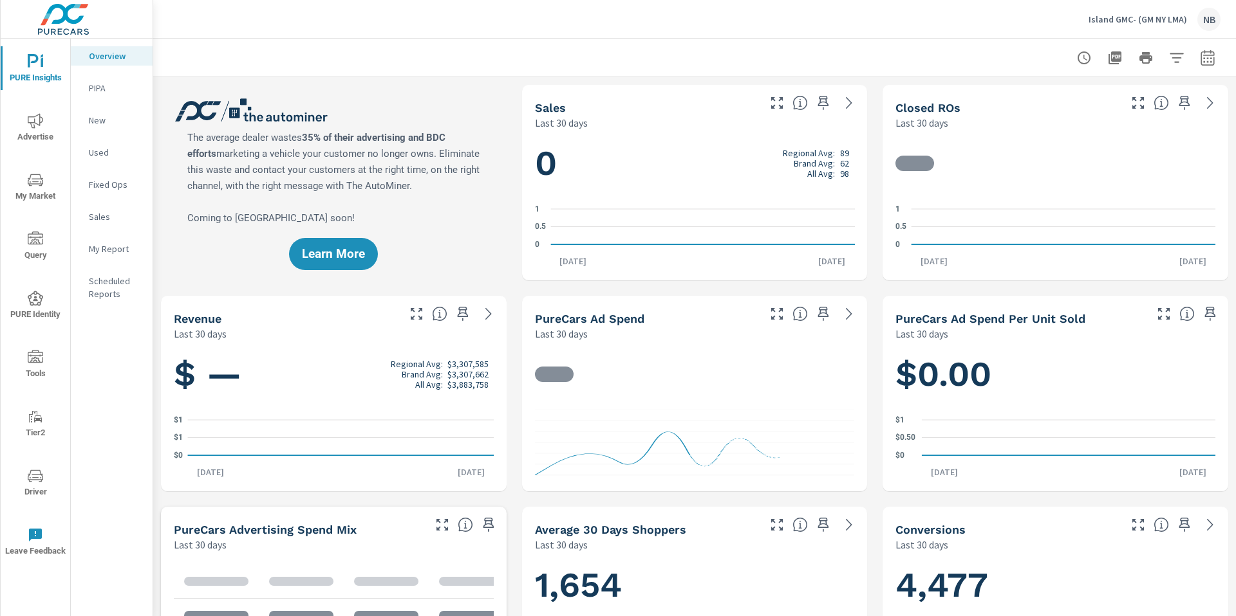
click at [120, 250] on p "My Report" at bounding box center [115, 249] width 53 height 13
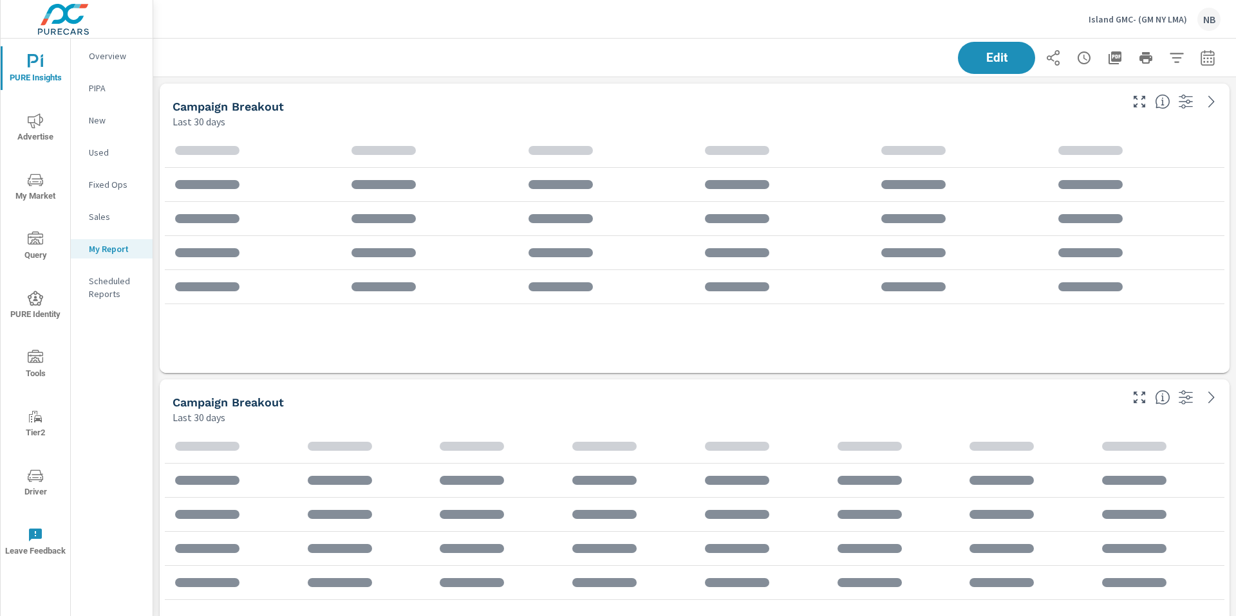
scroll to position [1783, 1083]
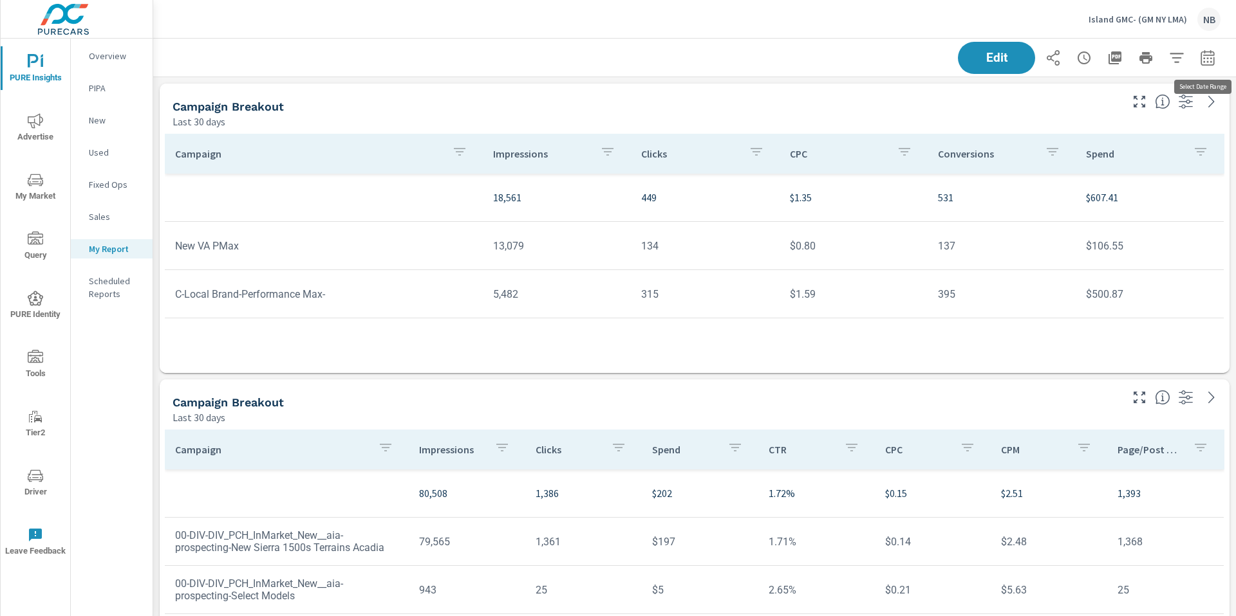
click at [1211, 63] on icon "button" at bounding box center [1206, 57] width 15 height 15
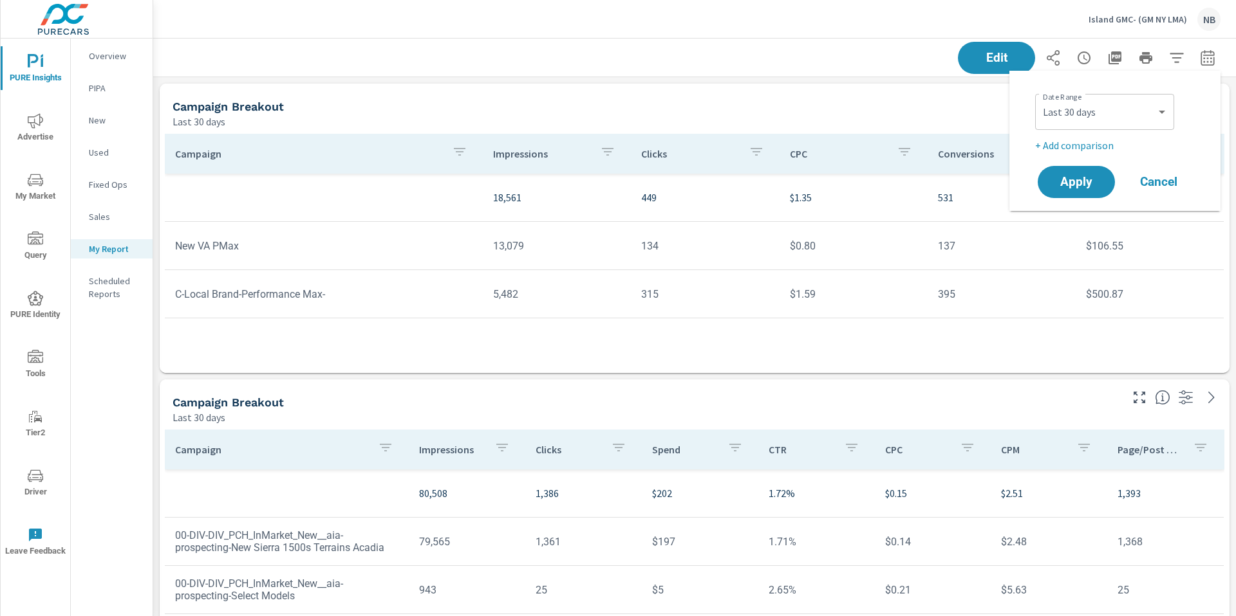
click at [1100, 125] on div "Custom Yesterday Last week Last 7 days Last 14 days Last 30 days Last 45 days L…" at bounding box center [1104, 112] width 139 height 36
click at [1097, 107] on select "Custom Yesterday Last week Last 7 days Last 14 days Last 30 days Last 45 days L…" at bounding box center [1104, 112] width 129 height 26
select select "Last month"
click at [1100, 182] on span "Apply" at bounding box center [1076, 182] width 53 height 12
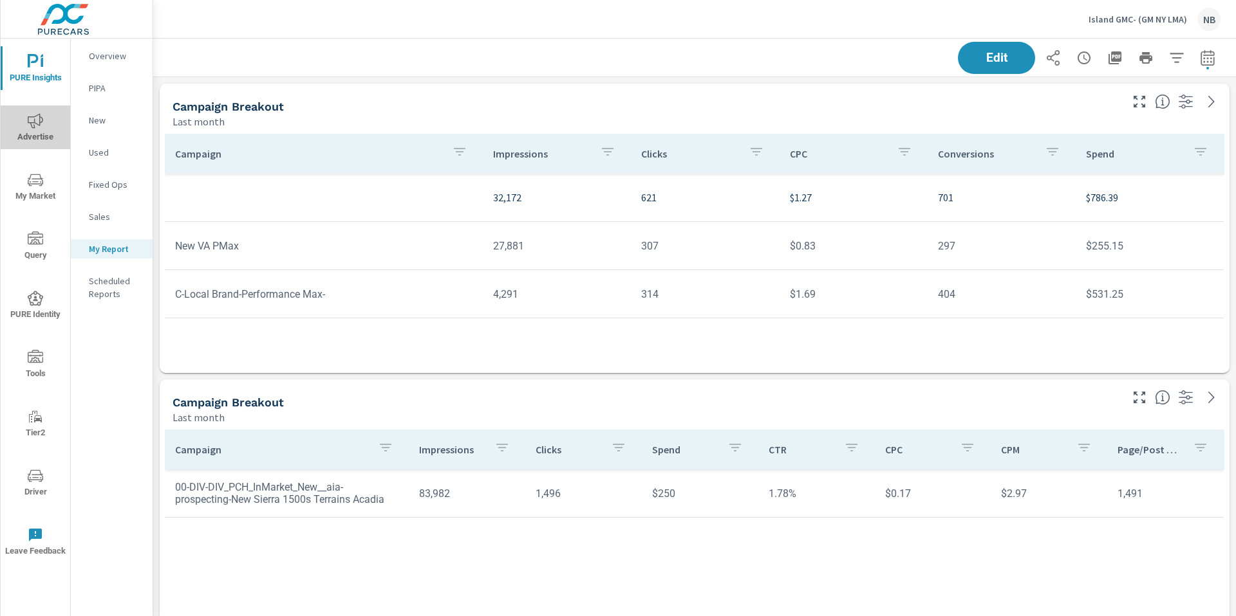
click at [39, 116] on icon "nav menu" at bounding box center [35, 120] width 15 height 15
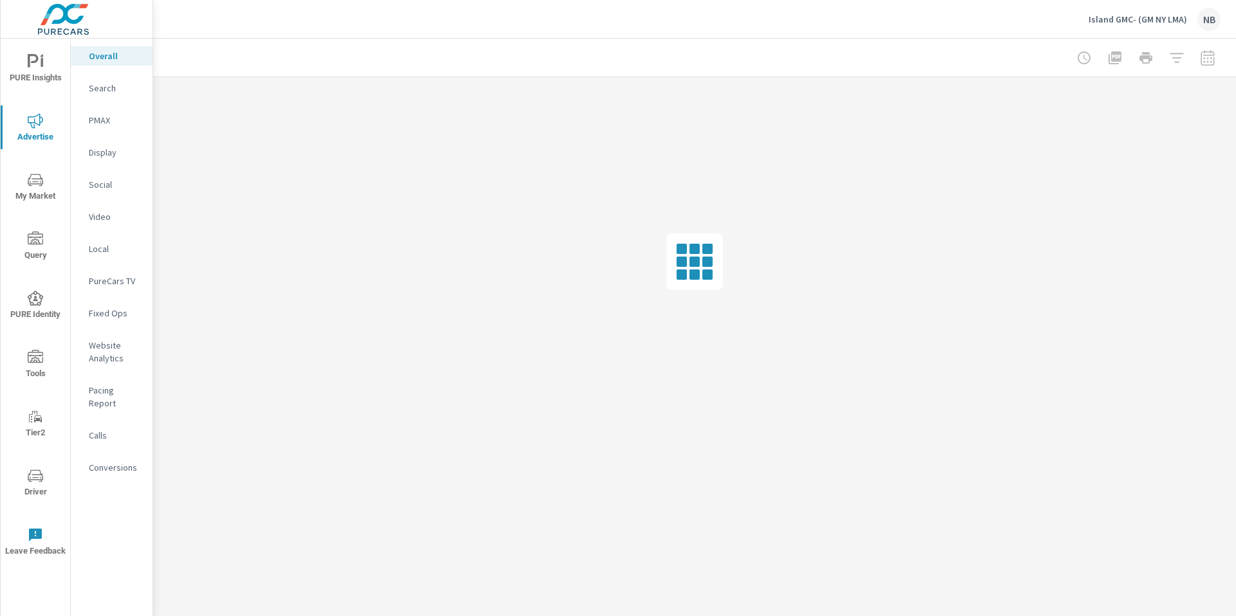
click at [98, 429] on p "Calls" at bounding box center [115, 435] width 53 height 13
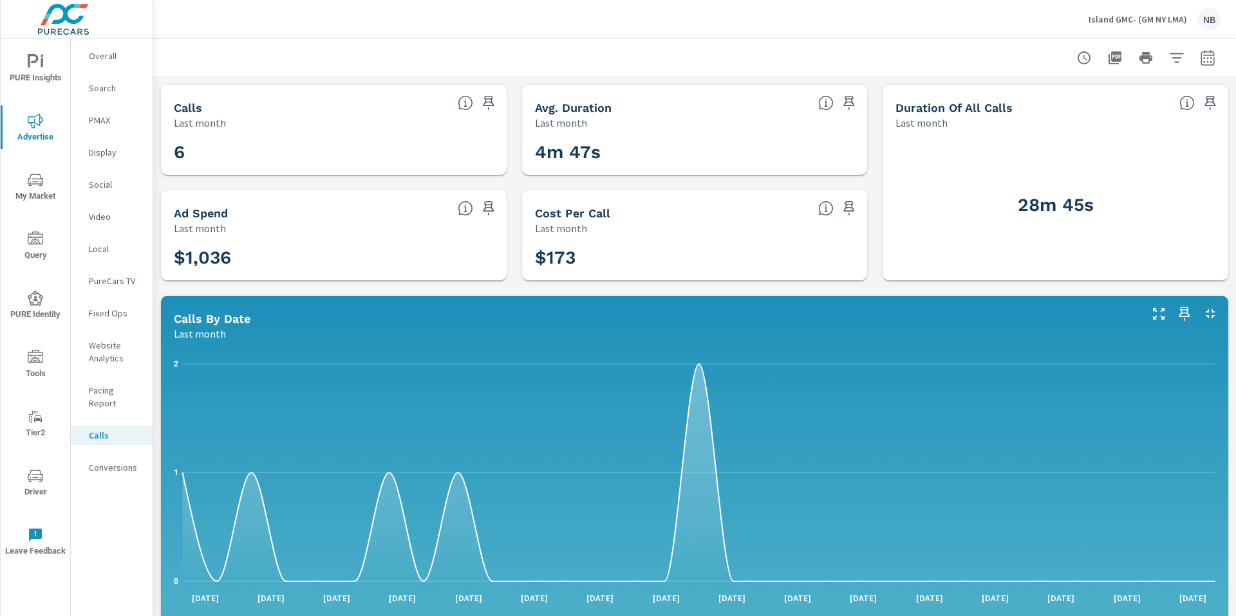
click at [30, 68] on icon "nav menu" at bounding box center [35, 61] width 15 height 15
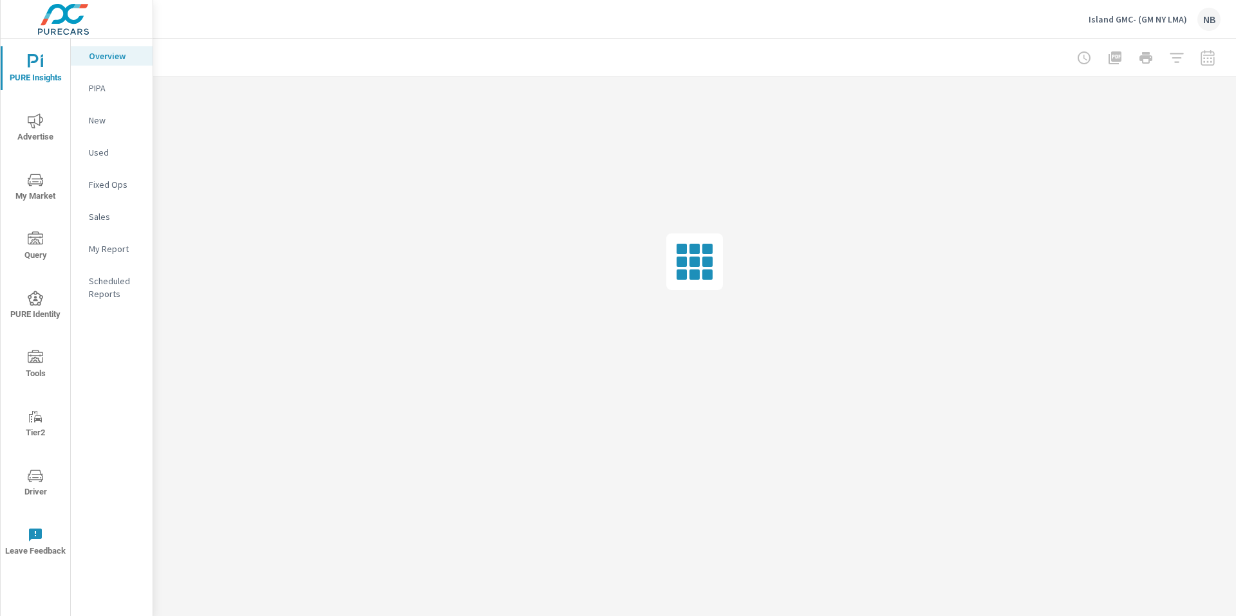
click at [102, 251] on p "My Report" at bounding box center [115, 249] width 53 height 13
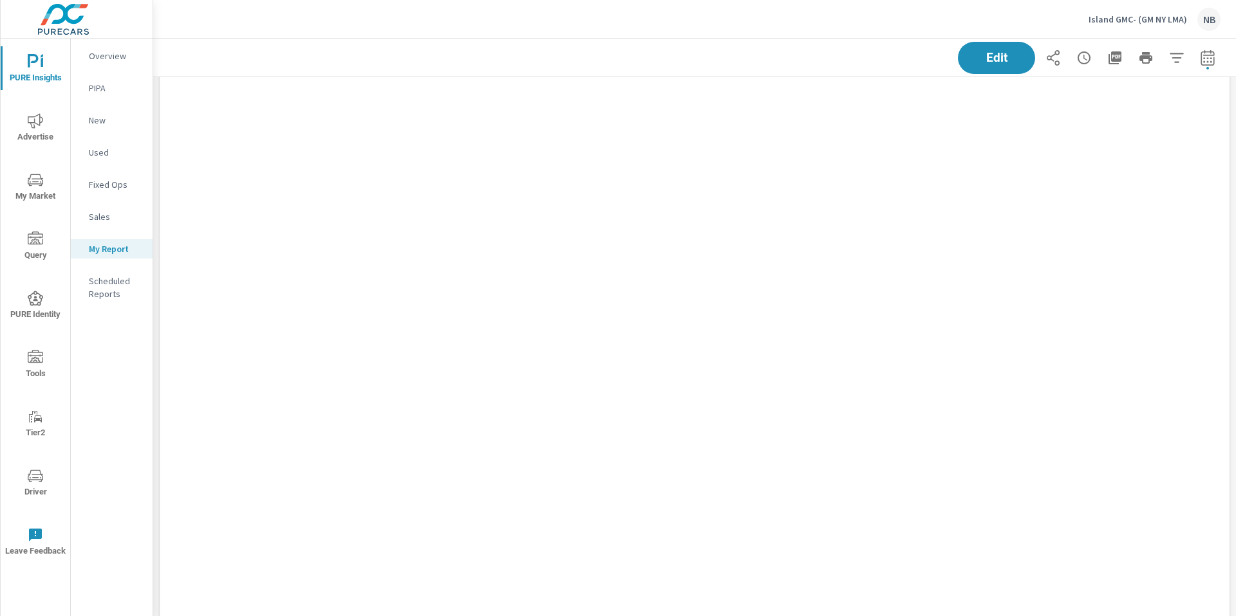
scroll to position [1243, 0]
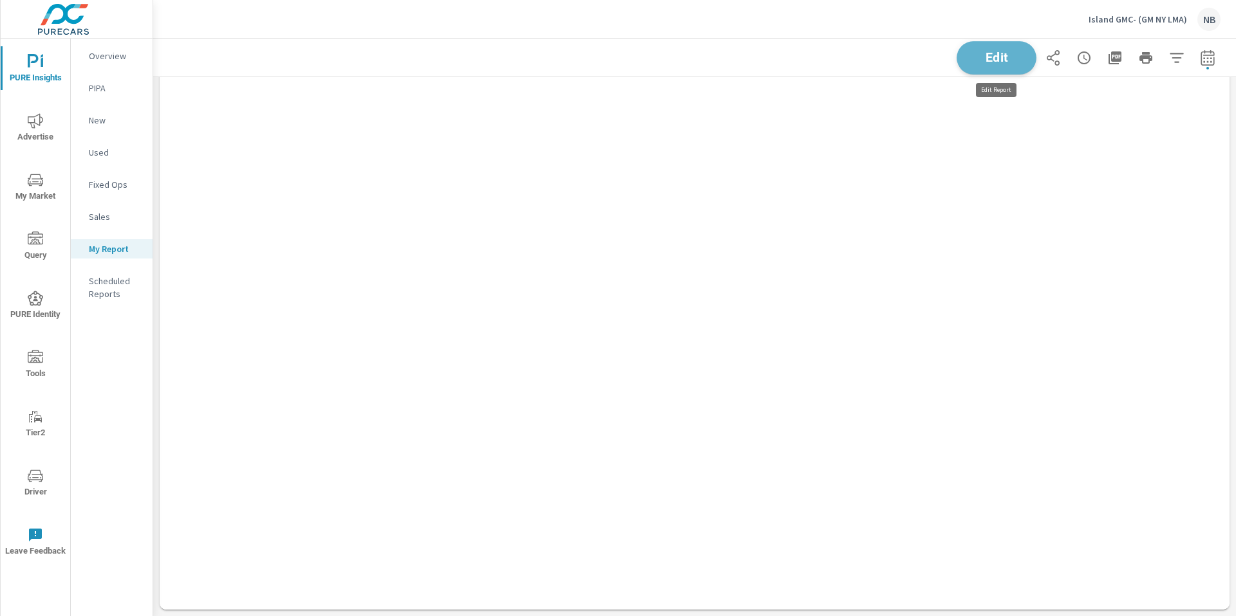
click at [987, 54] on span "Edit" at bounding box center [996, 57] width 53 height 12
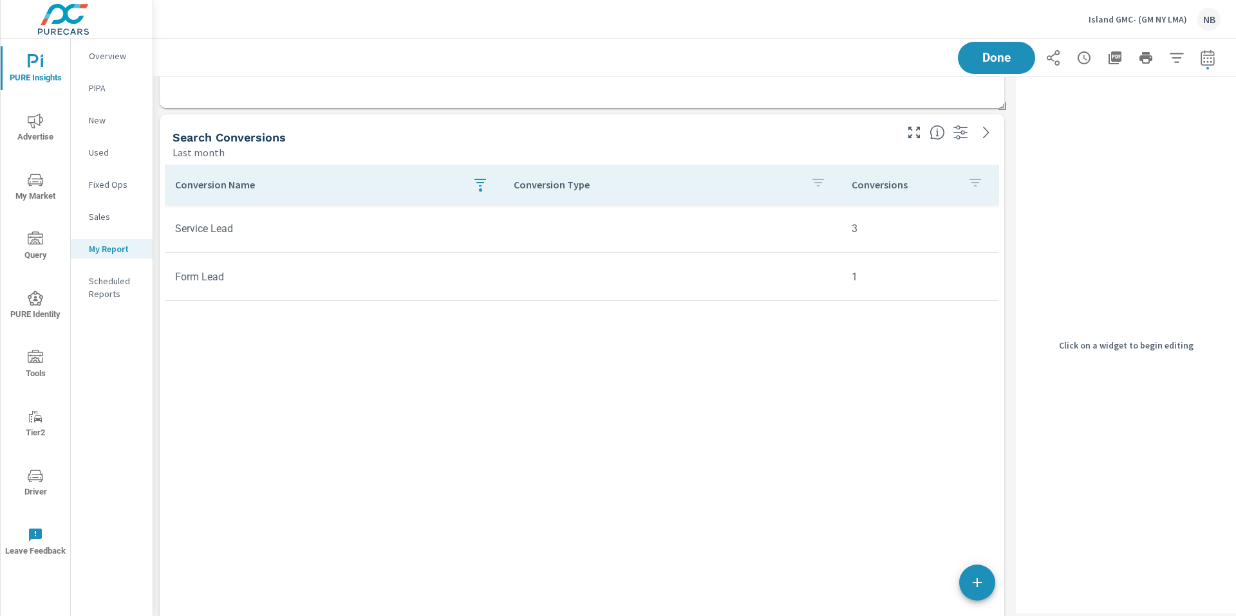
scroll to position [700, 0]
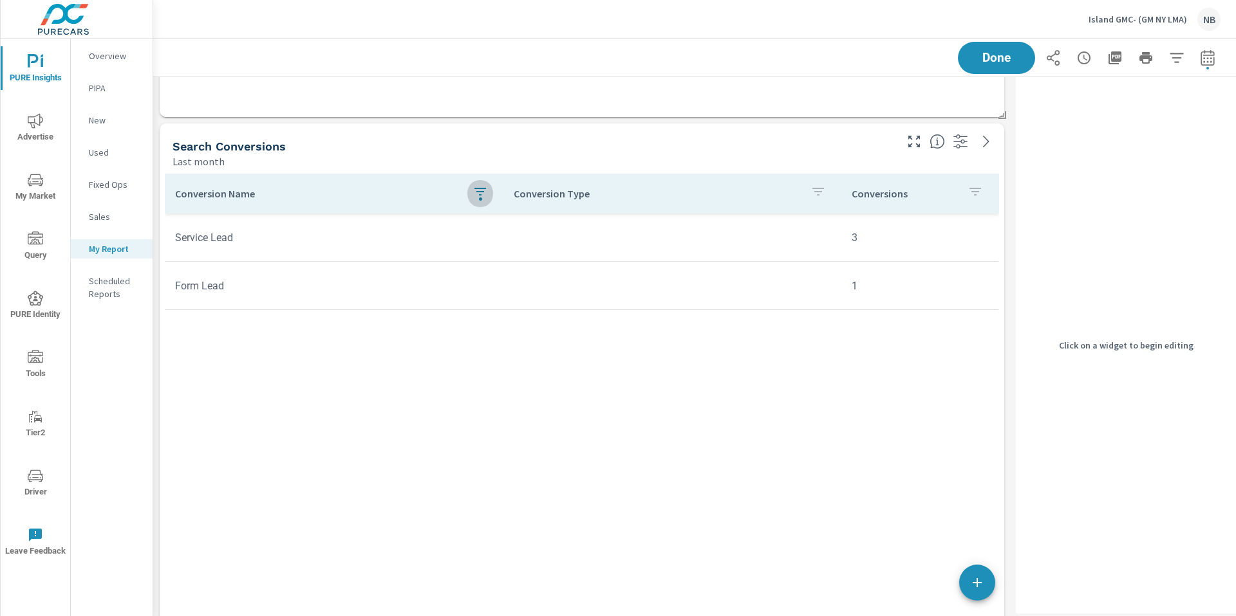
click at [489, 194] on button "button" at bounding box center [480, 194] width 26 height 30
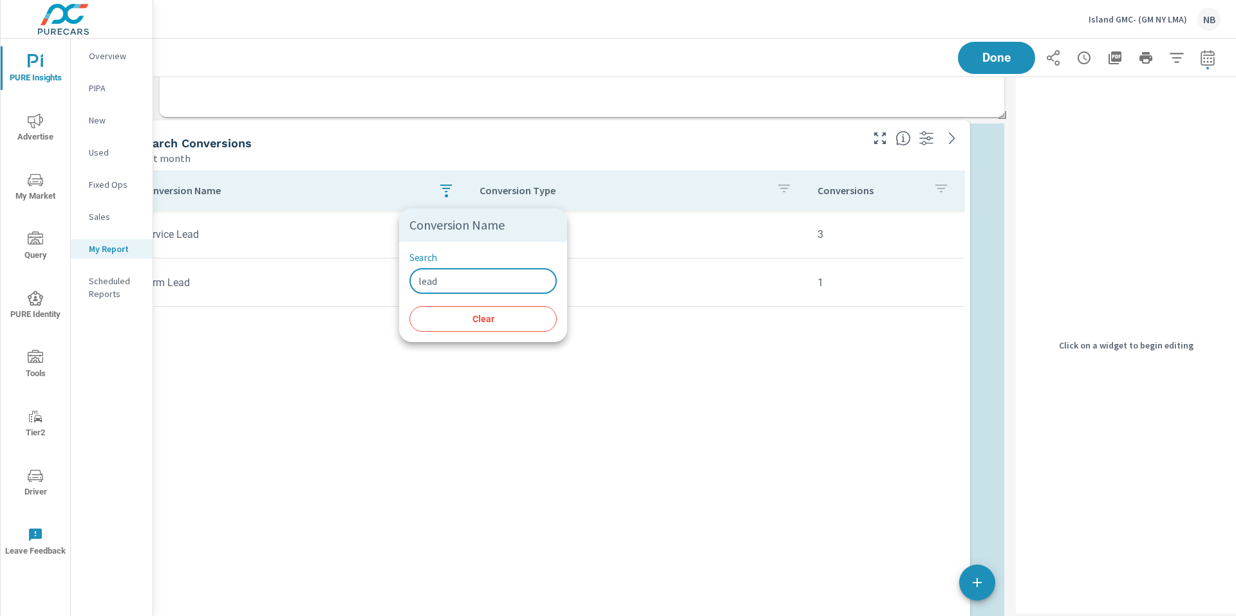
drag, startPoint x: 447, startPoint y: 284, endPoint x: 394, endPoint y: 279, distance: 52.3
click at [394, 279] on div "Conversion Name Search lead ​ Clear" at bounding box center [618, 308] width 1236 height 616
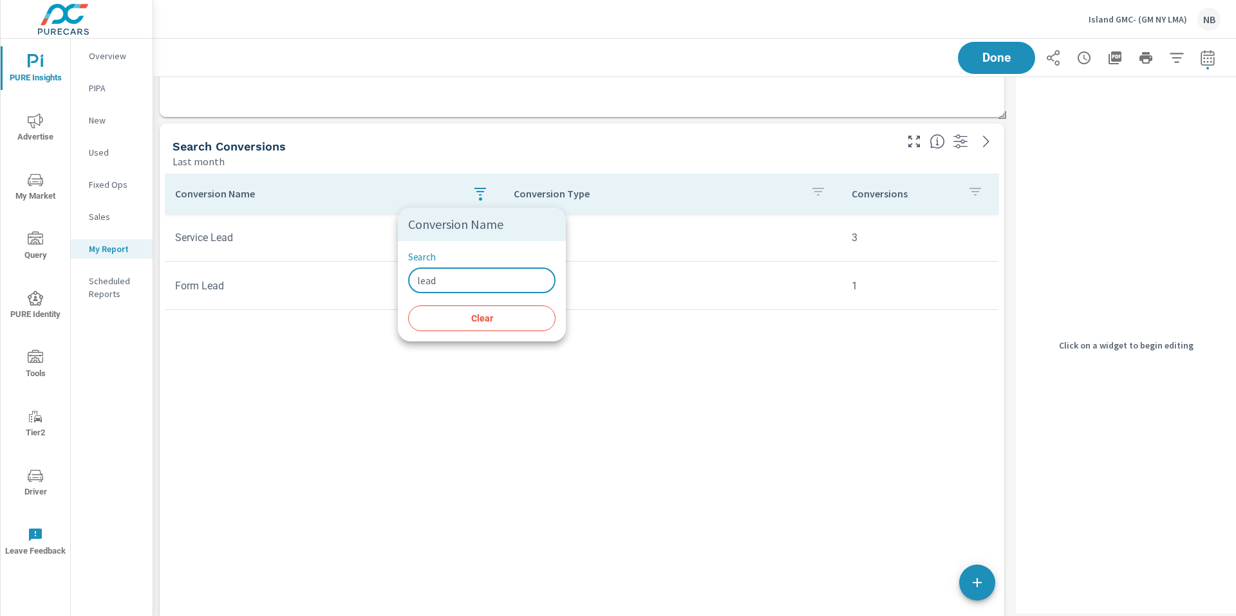
click at [451, 322] on span "Clear" at bounding box center [482, 319] width 132 height 12
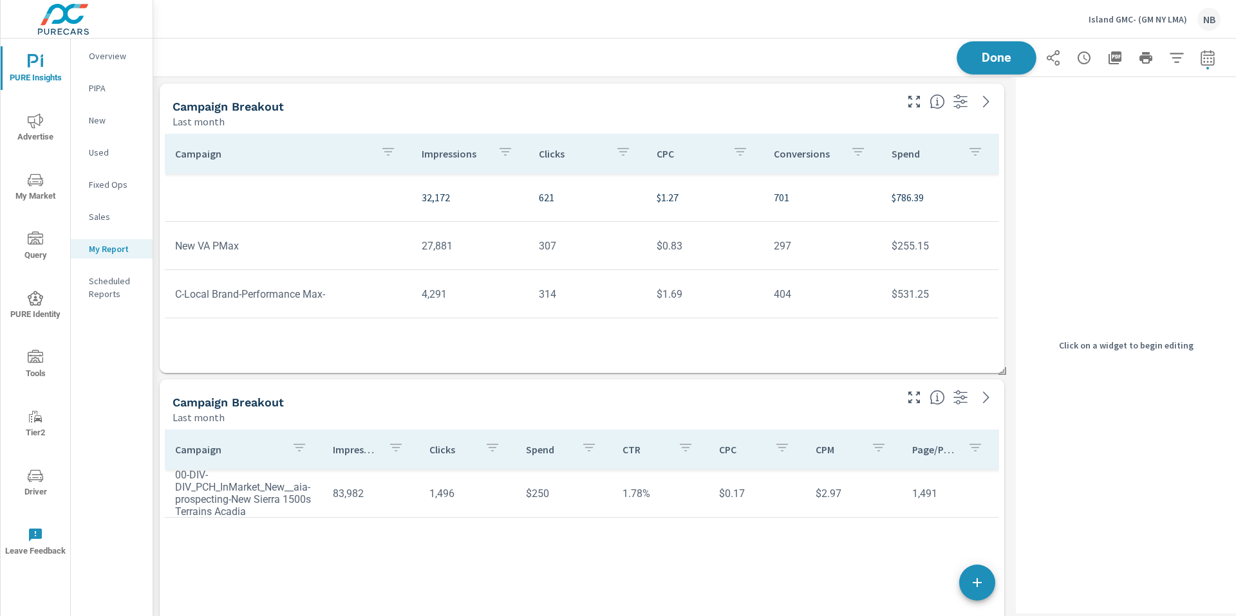
click at [999, 54] on span "Done" at bounding box center [996, 57] width 53 height 12
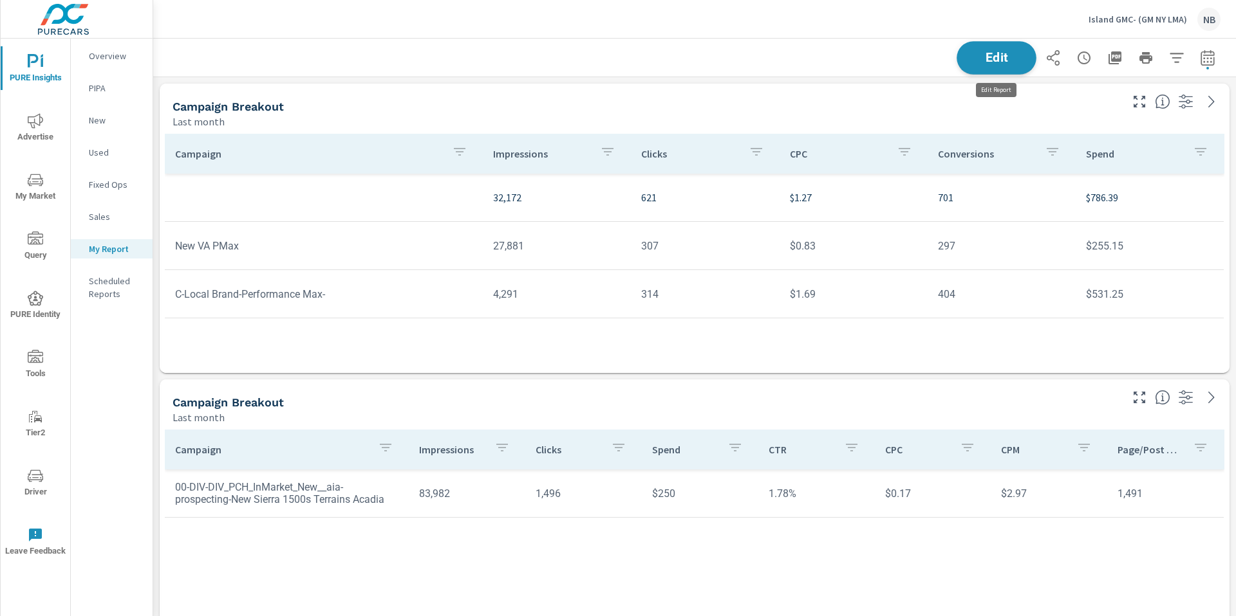
scroll to position [1783, 1083]
click at [1113, 59] on icon "button" at bounding box center [1114, 57] width 13 height 13
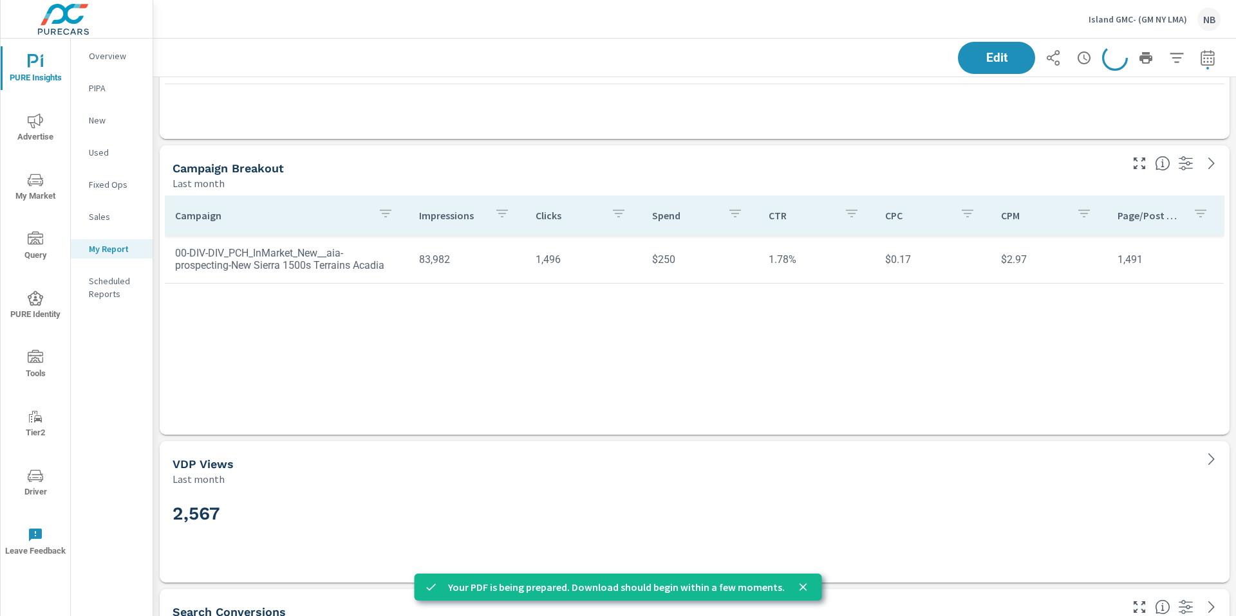
scroll to position [0, 0]
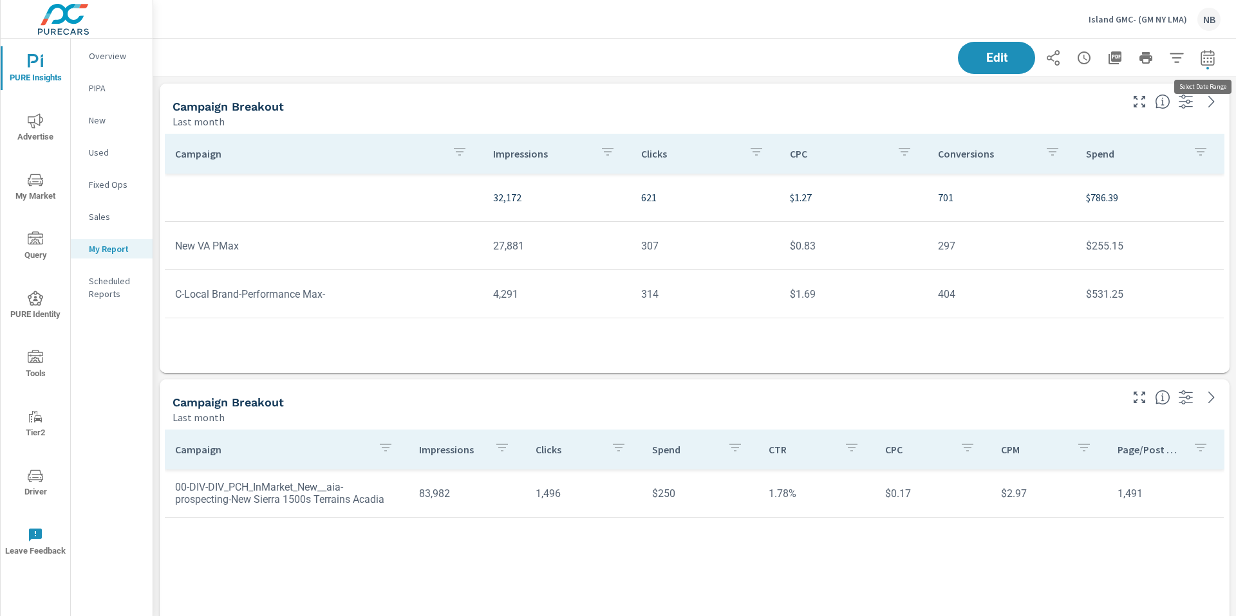
click at [1208, 60] on icon "button" at bounding box center [1206, 57] width 15 height 15
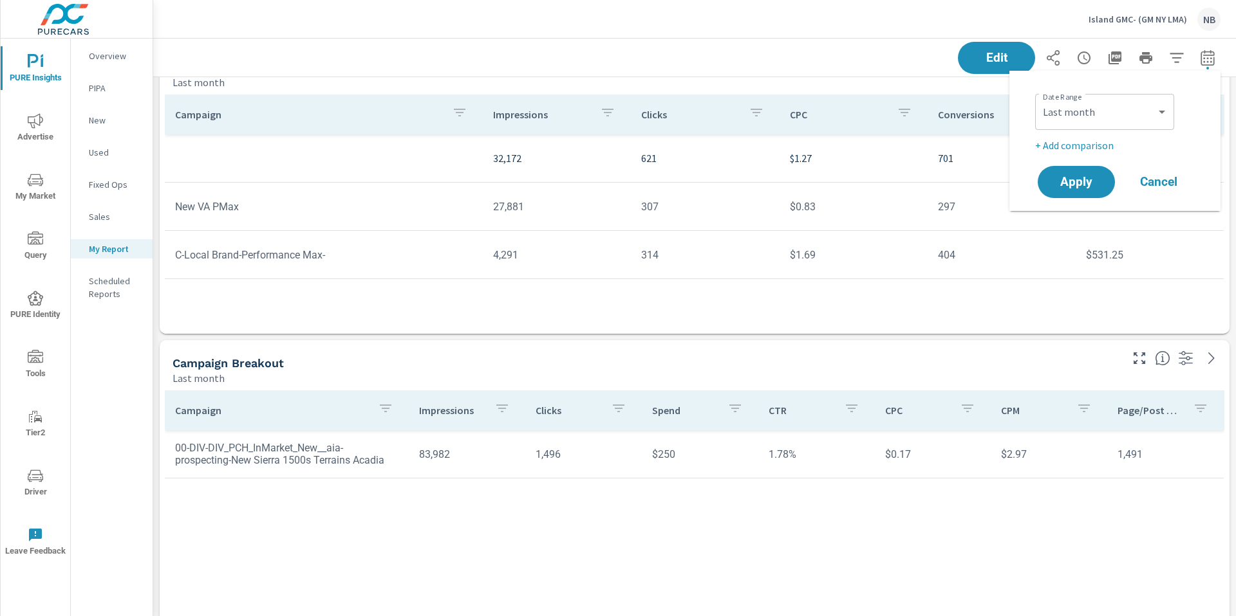
scroll to position [36, 0]
click at [1137, 110] on select "Custom Yesterday Last week Last 7 days Last 14 days Last 30 days Last 45 days L…" at bounding box center [1104, 112] width 129 height 26
select select "custom"
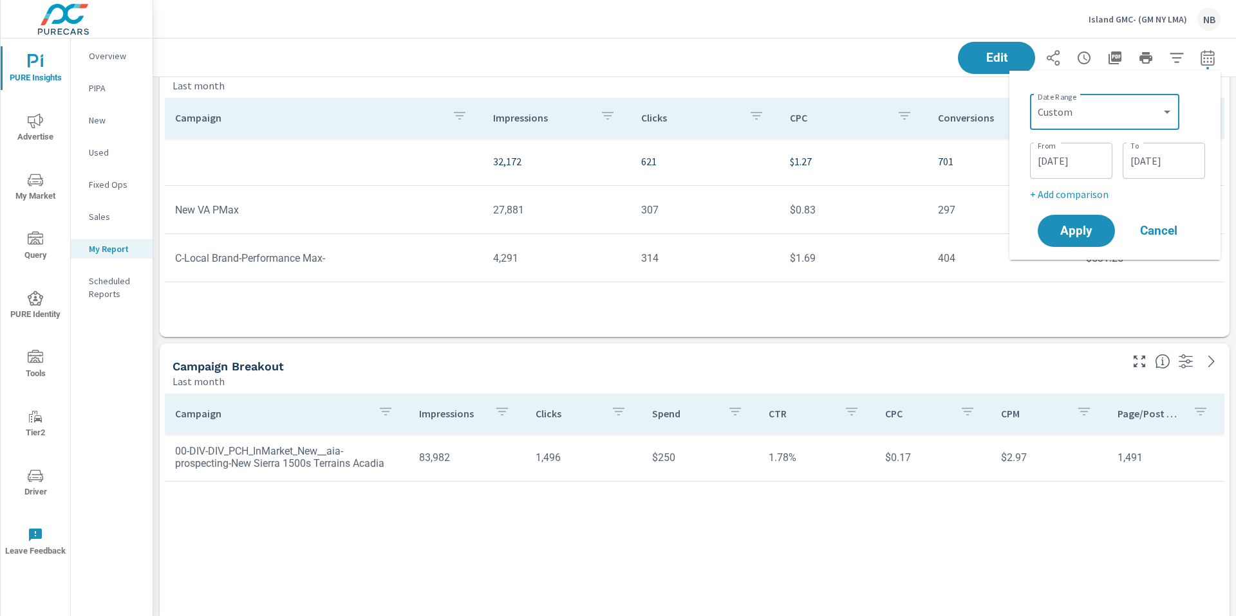
click at [1092, 155] on input "07/01/2025" at bounding box center [1071, 161] width 72 height 26
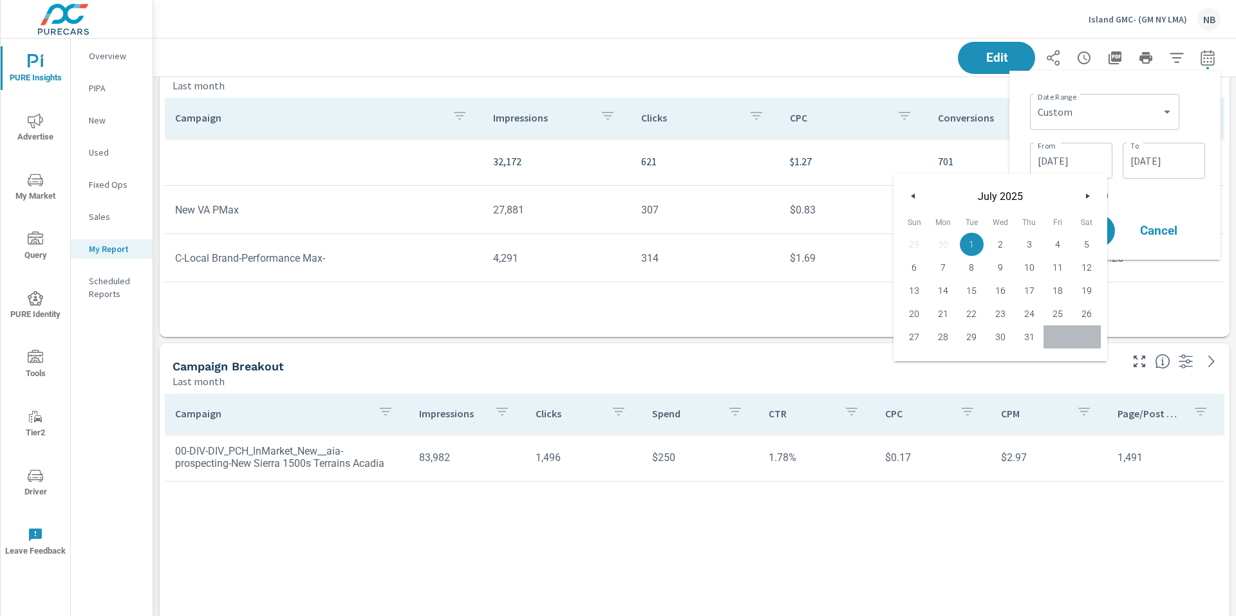
click at [909, 196] on icon "button" at bounding box center [911, 196] width 6 height 5
click at [915, 247] on span "1" at bounding box center [914, 244] width 29 height 17
type input "06/01/2025"
click at [1144, 149] on input "07/31/2025" at bounding box center [1163, 161] width 72 height 26
click at [1002, 195] on icon "button" at bounding box center [1004, 196] width 6 height 5
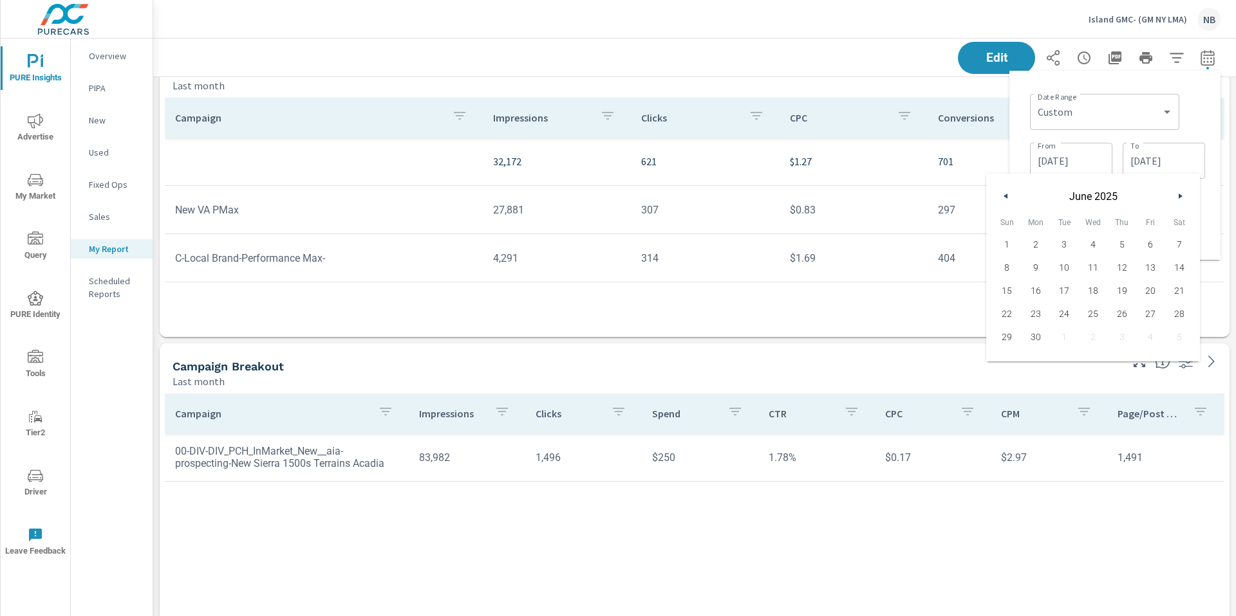
click at [1038, 339] on span "30" at bounding box center [1035, 337] width 29 height 17
type input "06/30/2025"
click at [1201, 128] on div "Date Range Custom Yesterday Last week Last 7 days Last 14 days Last 30 days Las…" at bounding box center [1117, 111] width 175 height 44
drag, startPoint x: 1087, startPoint y: 236, endPoint x: 1158, endPoint y: 239, distance: 71.5
click at [1087, 236] on span "Apply" at bounding box center [1075, 231] width 51 height 12
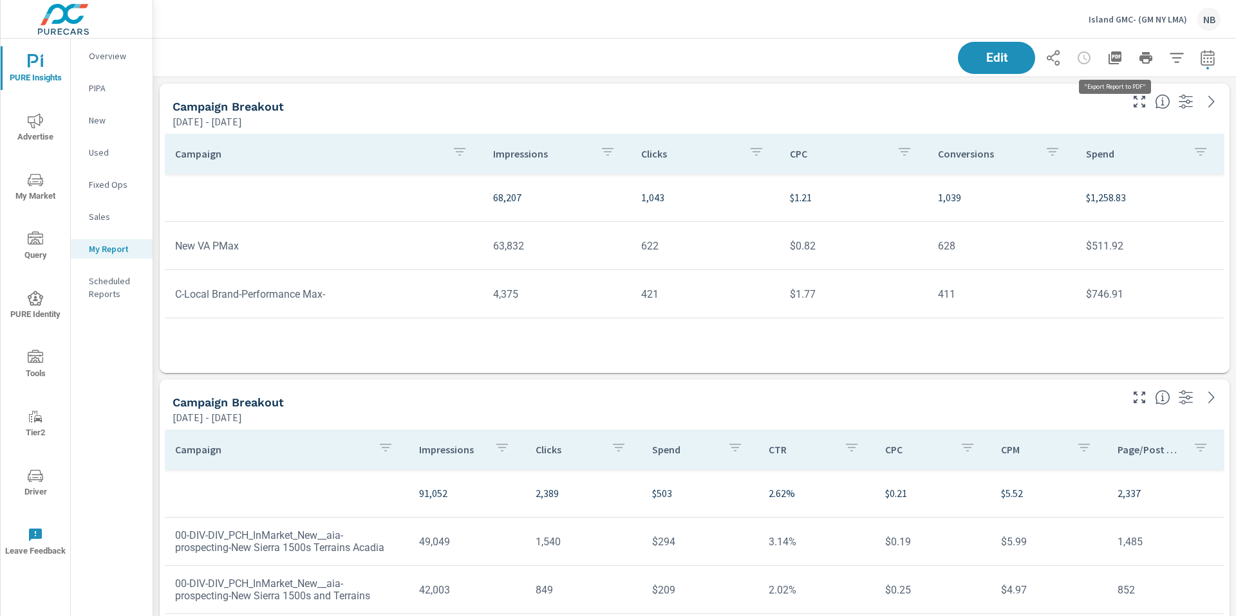
click at [1121, 63] on icon "button" at bounding box center [1114, 57] width 15 height 15
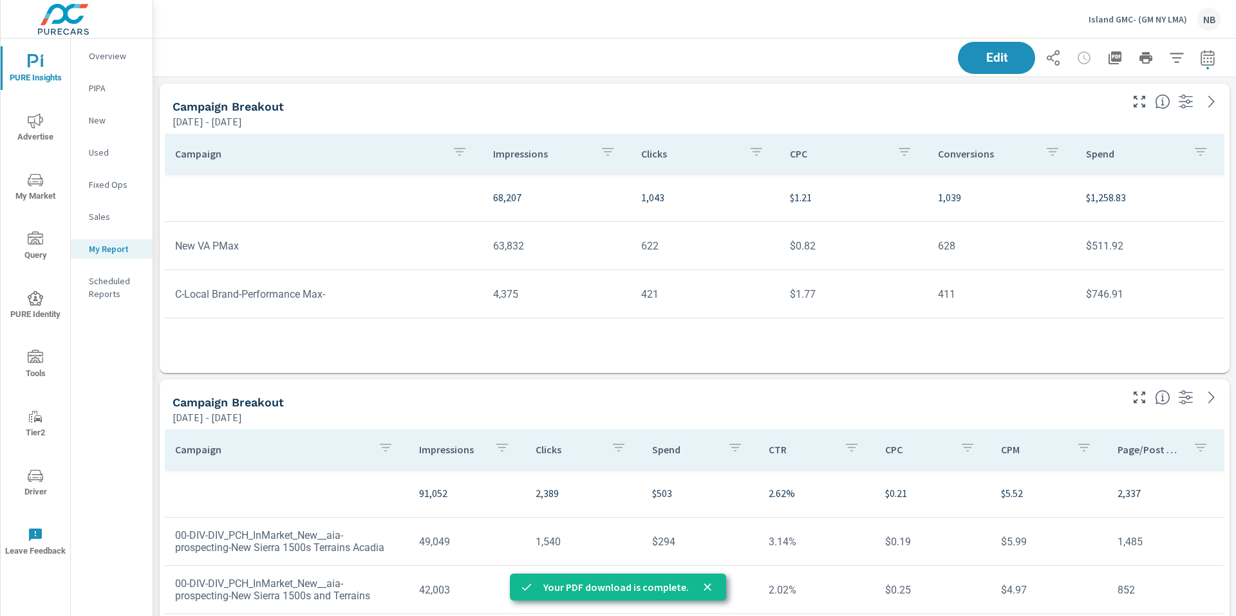
click at [781, 33] on div "Island GMC- (GM NY LMA) NB" at bounding box center [694, 19] width 1051 height 38
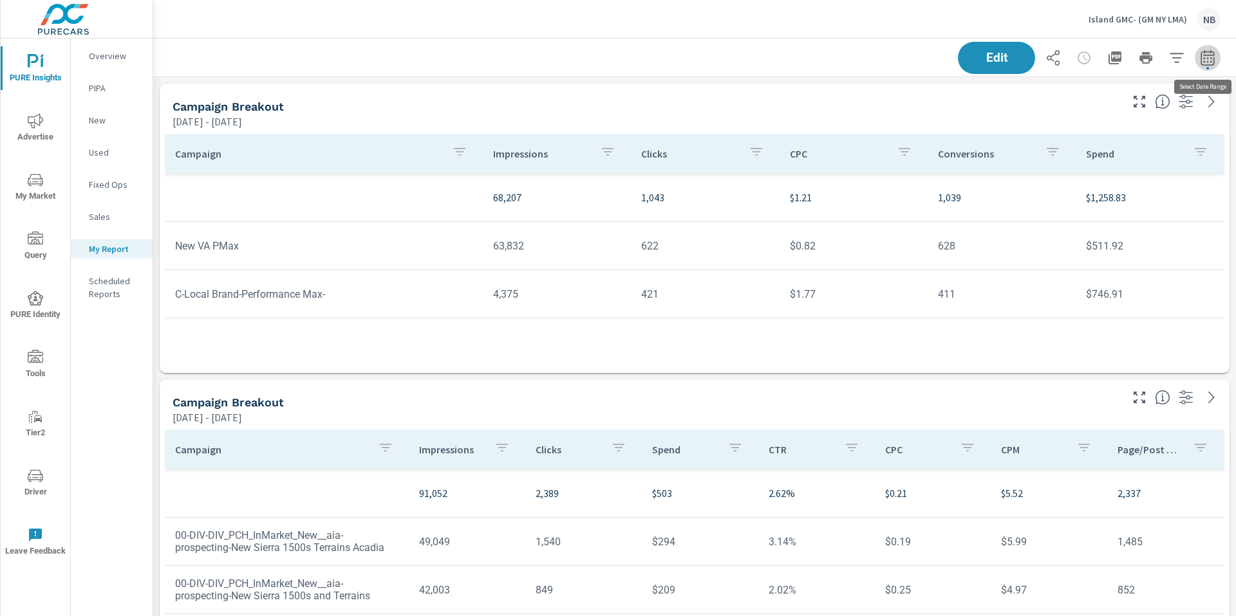
click at [1206, 60] on icon "button" at bounding box center [1206, 57] width 15 height 15
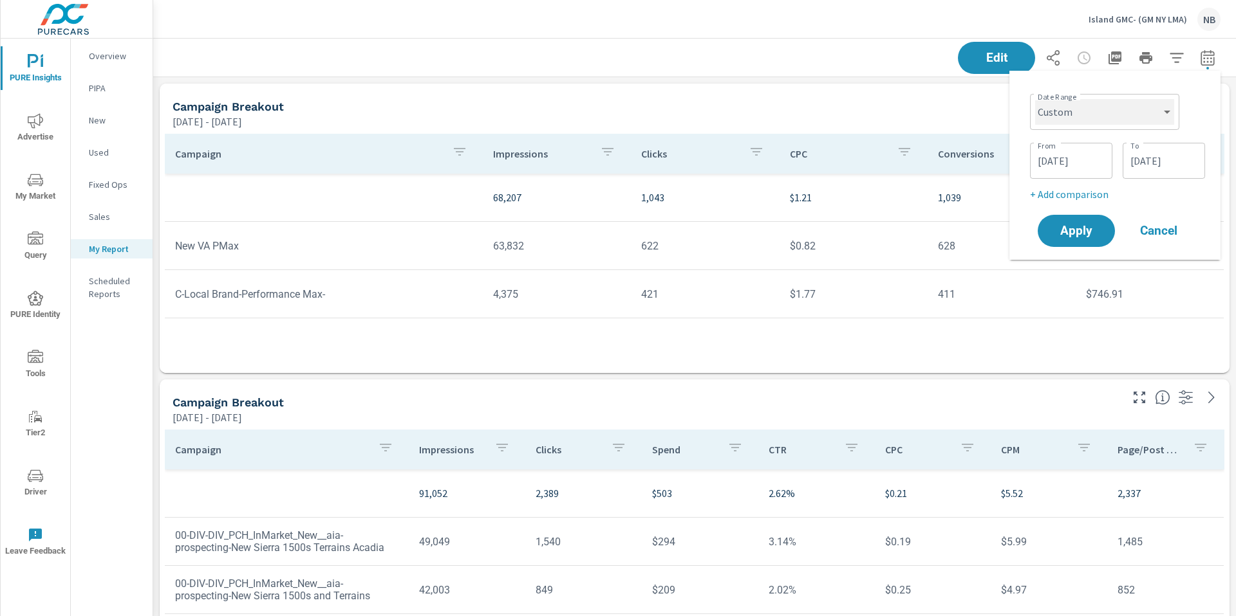
click at [1109, 114] on select "Custom Yesterday Last week Last 7 days Last 14 days Last 30 days Last 45 days L…" at bounding box center [1104, 112] width 139 height 26
click at [1072, 156] on input "06/01/2025" at bounding box center [1071, 161] width 72 height 26
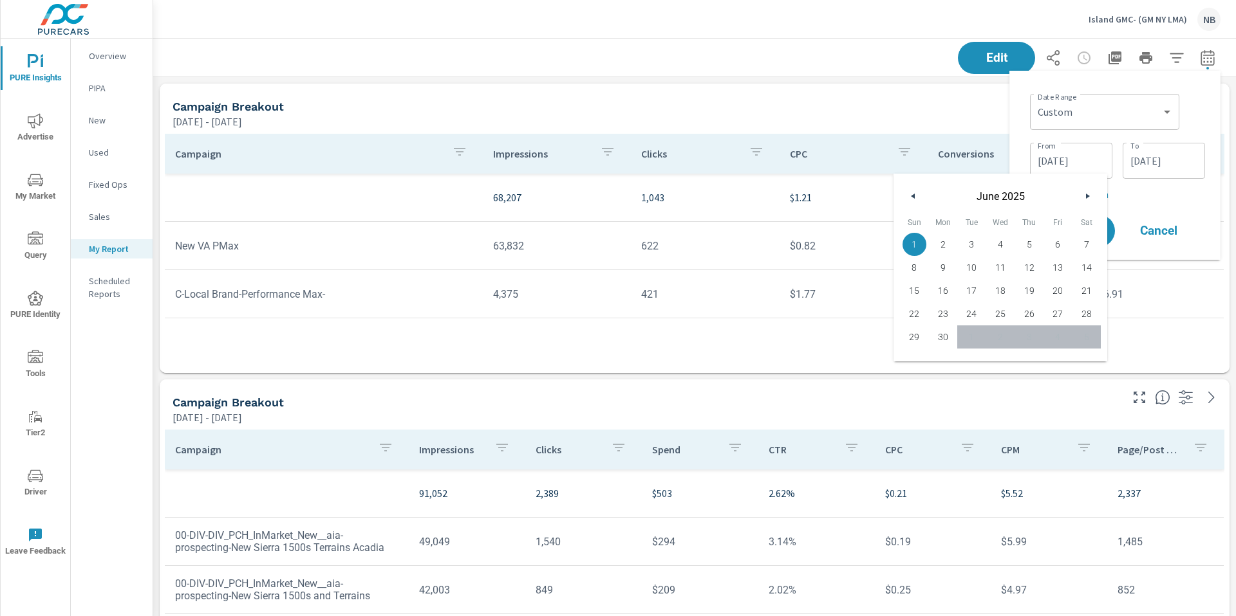
click at [904, 196] on div "June 2025" at bounding box center [1000, 193] width 214 height 39
click at [908, 194] on icon "button" at bounding box center [911, 196] width 6 height 5
click at [1025, 241] on span "1" at bounding box center [1028, 244] width 29 height 17
type input "05/01/2025"
click at [1144, 149] on input "06/30/2025" at bounding box center [1163, 161] width 72 height 26
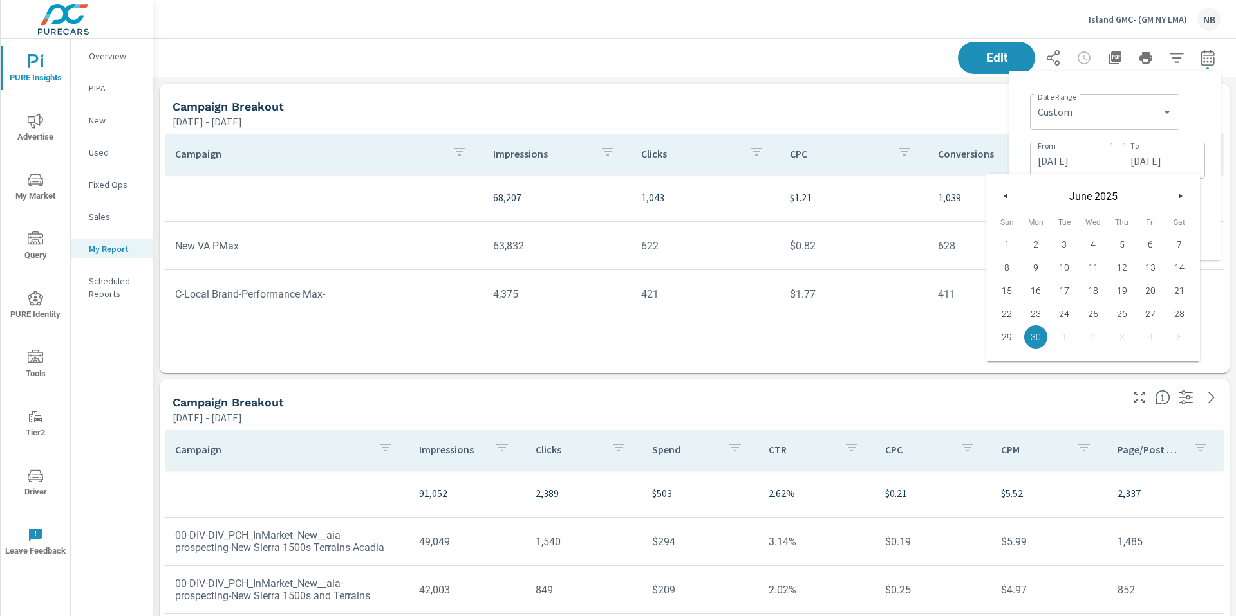
click at [998, 197] on button "button" at bounding box center [1005, 196] width 15 height 15
click at [1169, 338] on span "31" at bounding box center [1178, 337] width 29 height 17
type input "05/31/2025"
click at [1198, 113] on div "Date Range Custom Yesterday Last week Last 7 days Last 14 days Last 30 days Las…" at bounding box center [1117, 111] width 175 height 44
click at [1062, 227] on span "Apply" at bounding box center [1076, 231] width 53 height 12
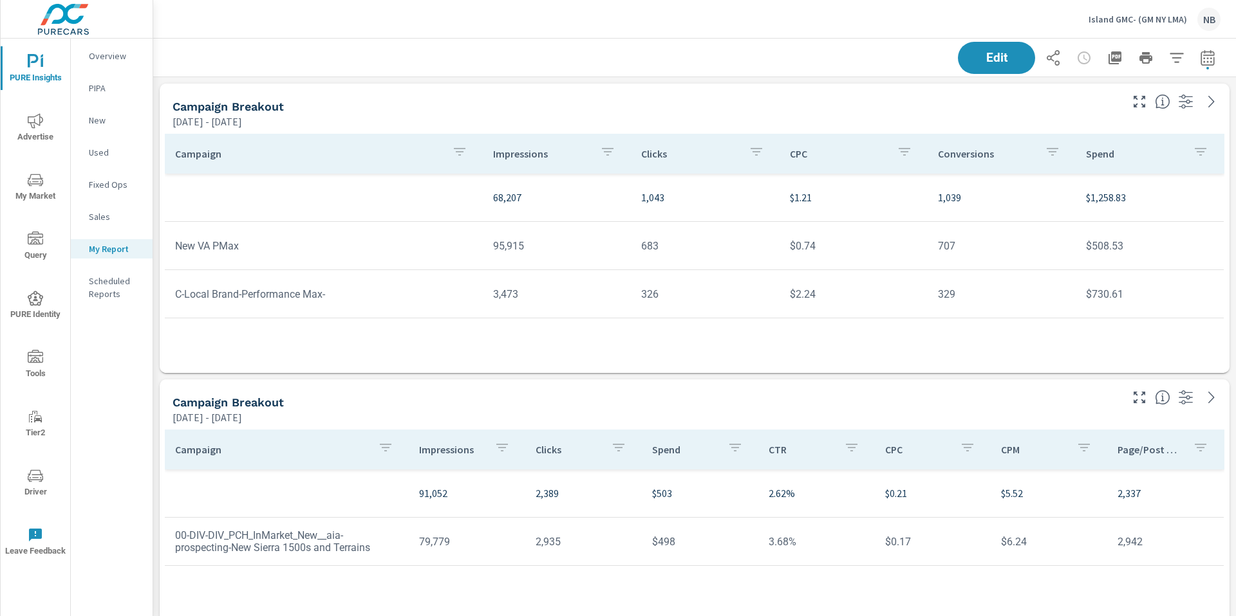
click at [1116, 55] on icon "button" at bounding box center [1114, 57] width 15 height 15
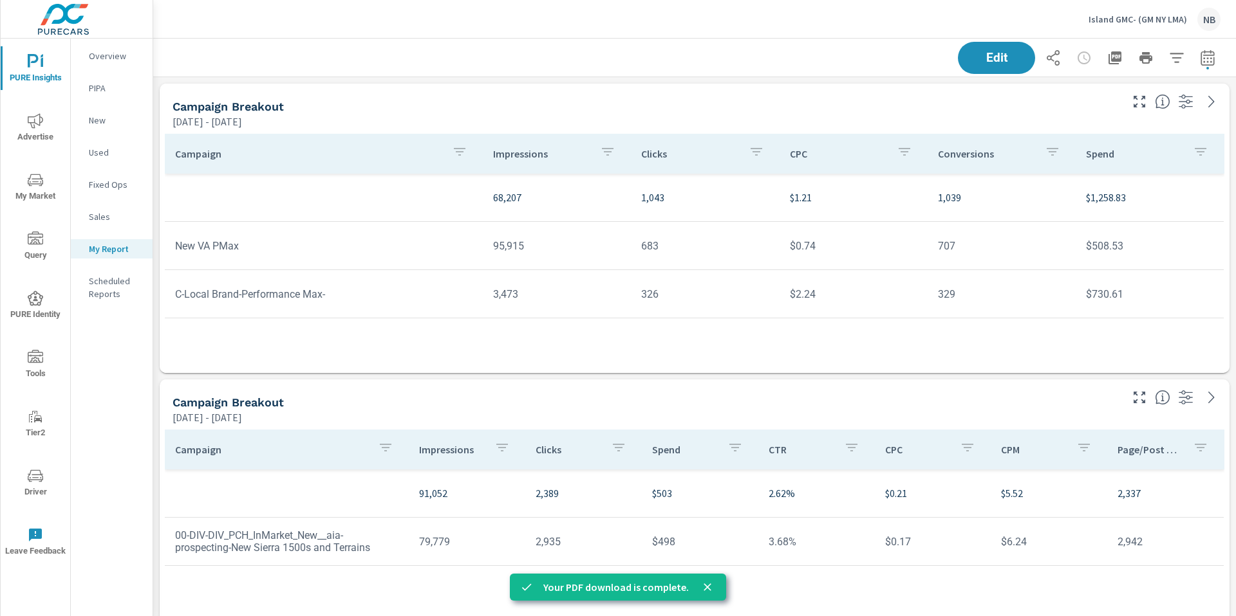
scroll to position [1783, 1083]
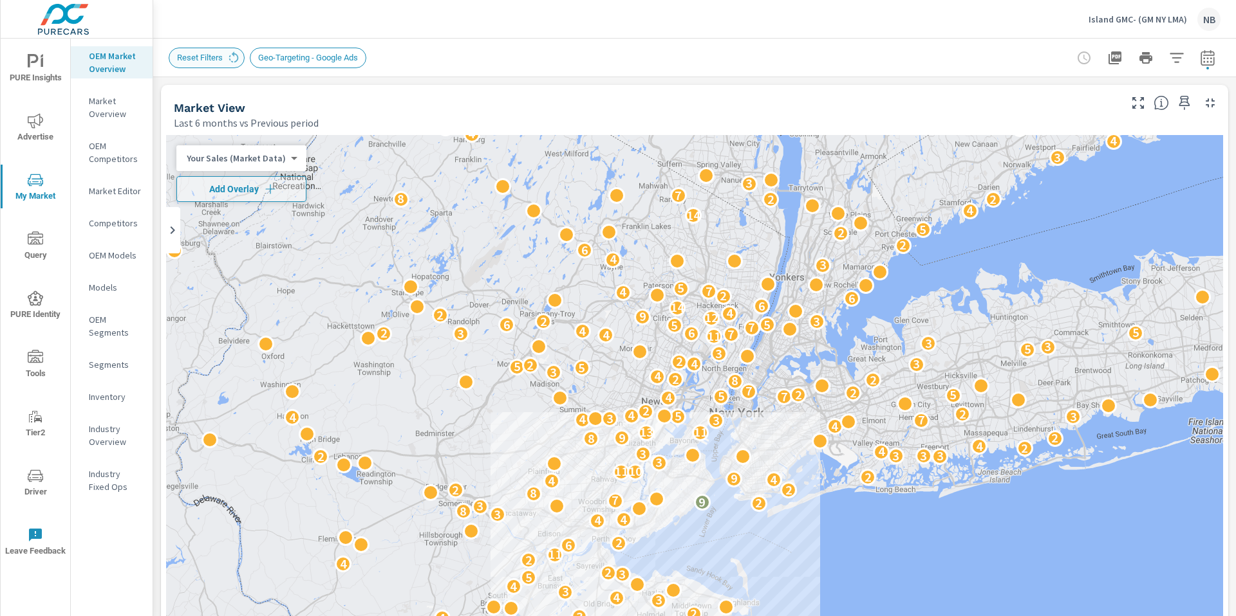
click at [194, 59] on span "Reset Filters" at bounding box center [199, 58] width 61 height 10
click at [198, 59] on span "Reset Filters" at bounding box center [199, 58] width 61 height 10
drag, startPoint x: 216, startPoint y: 59, endPoint x: 233, endPoint y: 57, distance: 16.8
click at [216, 59] on span "Reset Filters" at bounding box center [199, 58] width 61 height 10
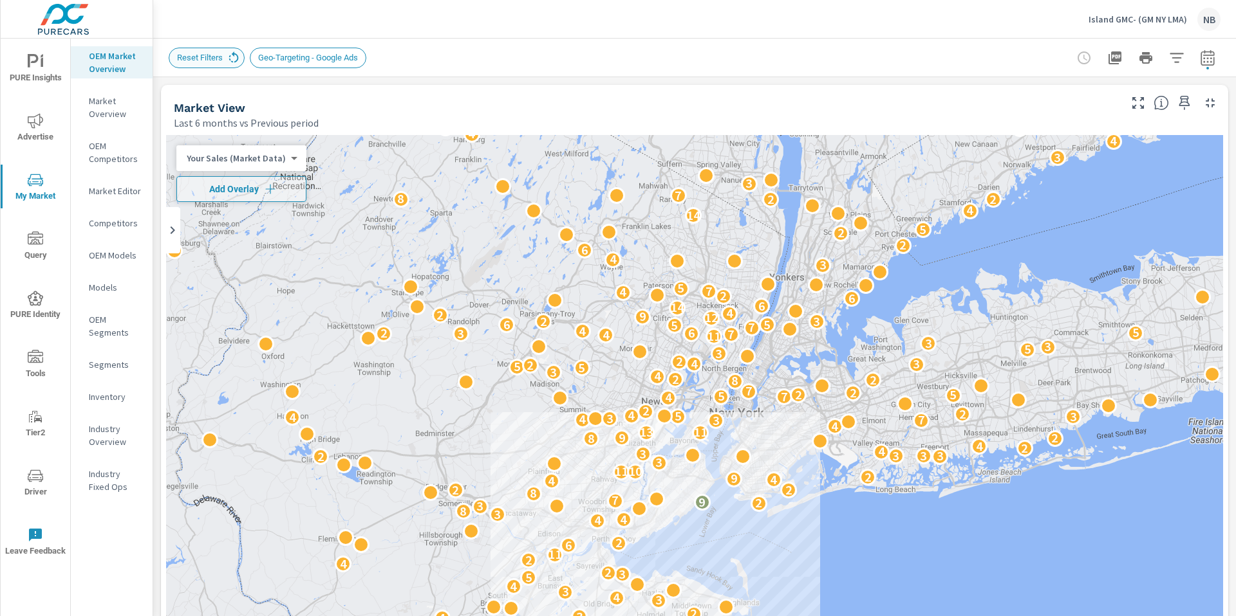
click at [233, 57] on icon at bounding box center [234, 58] width 14 height 14
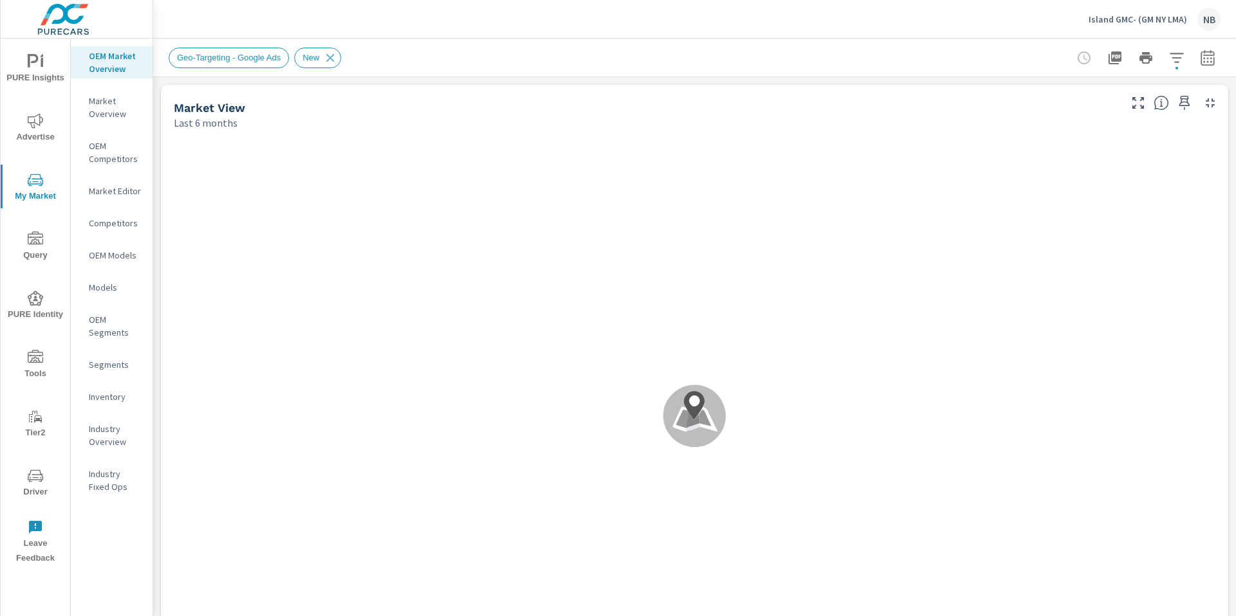
click at [1203, 59] on icon "button" at bounding box center [1207, 59] width 8 height 5
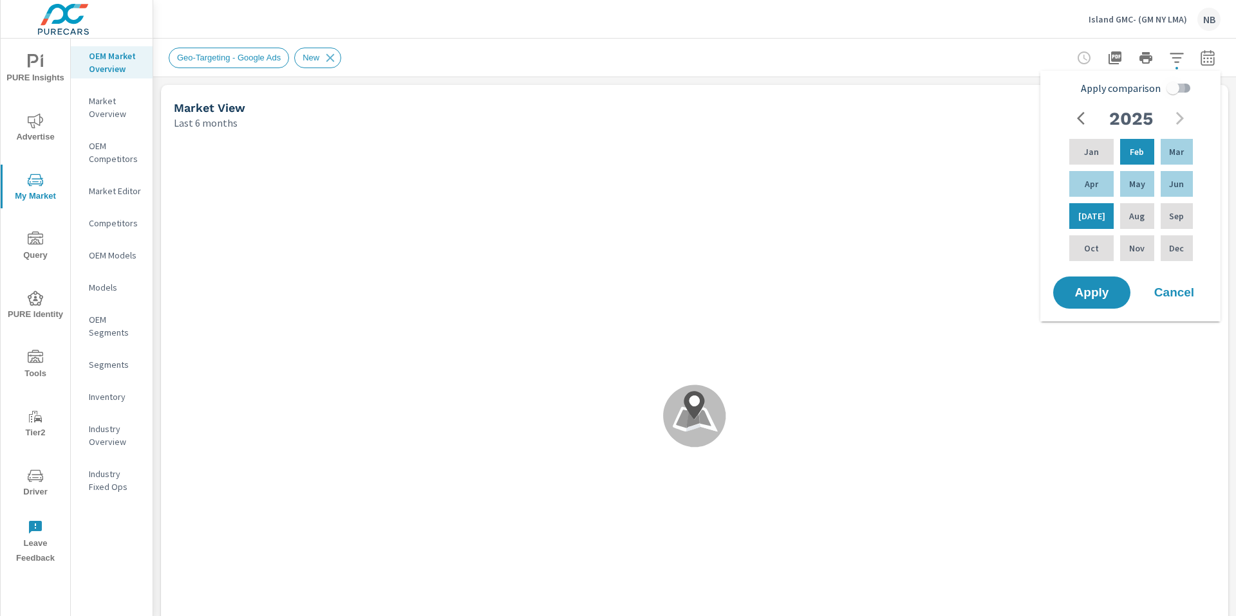
click at [1167, 86] on input "Apply comparison" at bounding box center [1172, 88] width 73 height 24
checkbox input "true"
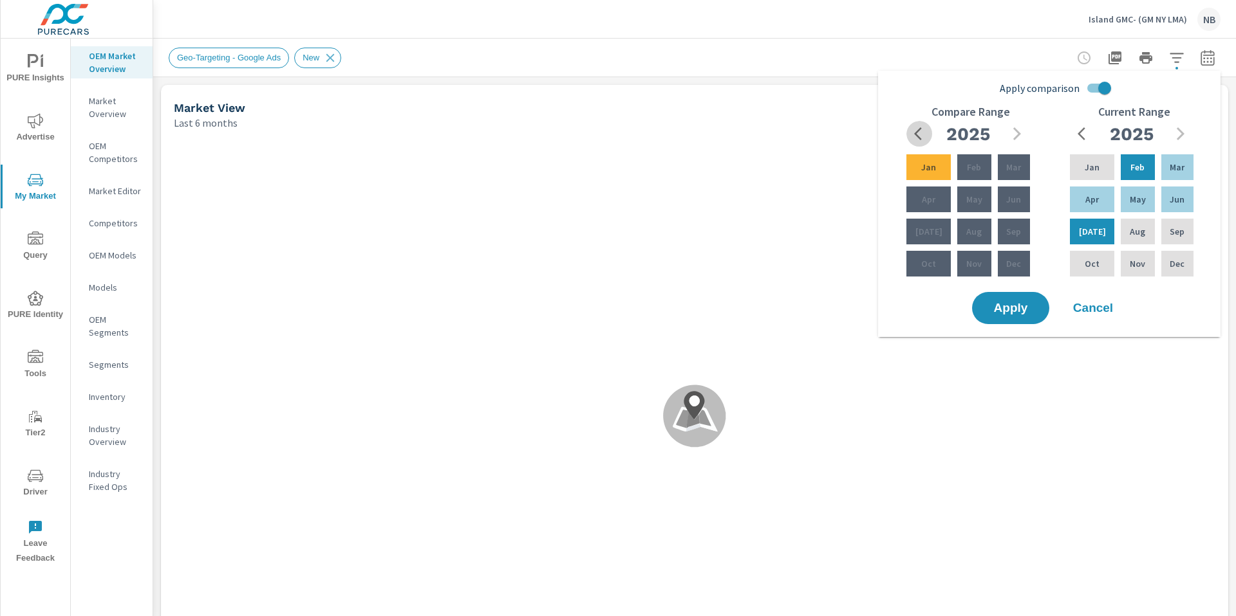
click at [914, 131] on icon "button" at bounding box center [921, 133] width 15 height 15
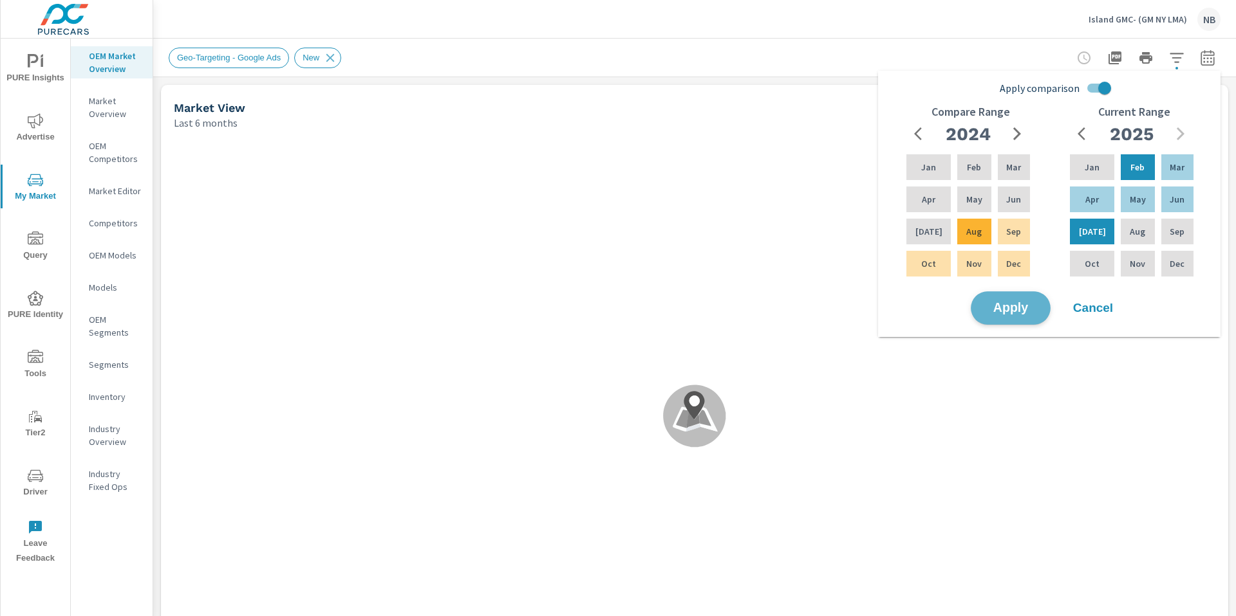
click at [999, 304] on span "Apply" at bounding box center [1010, 308] width 53 height 12
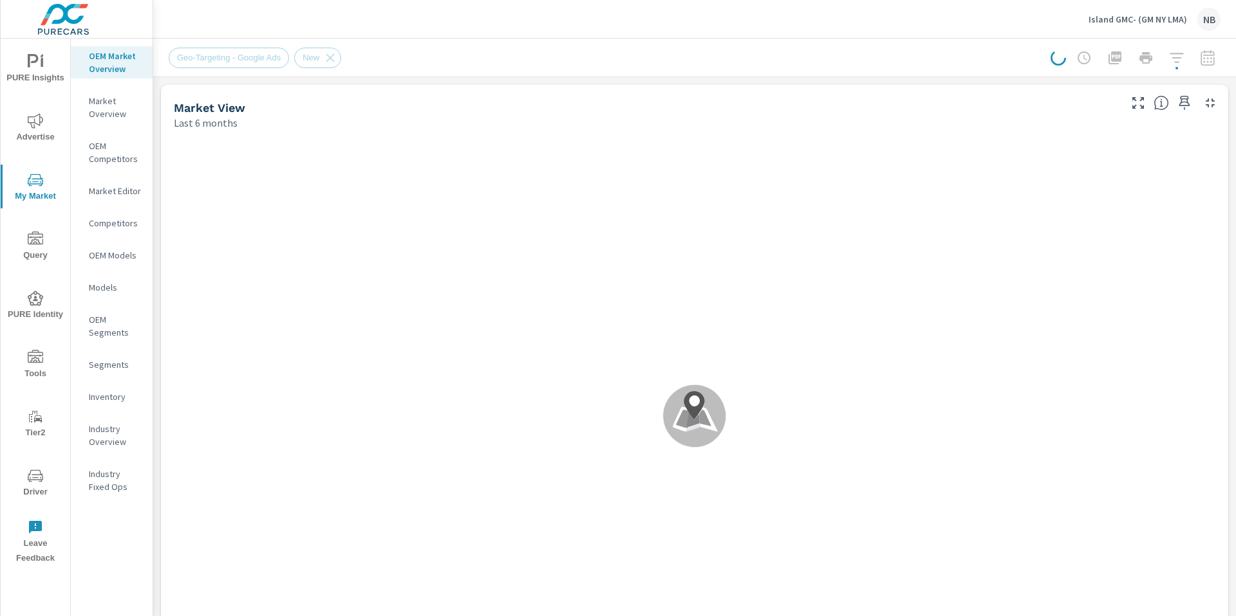
scroll to position [1, 0]
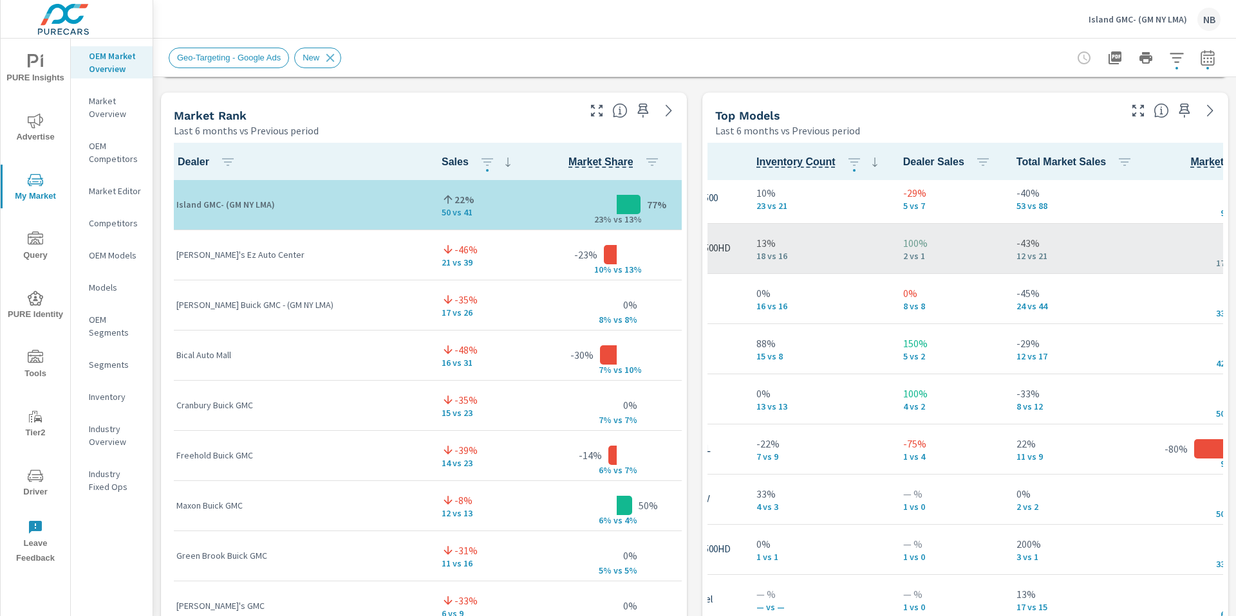
scroll to position [57, 0]
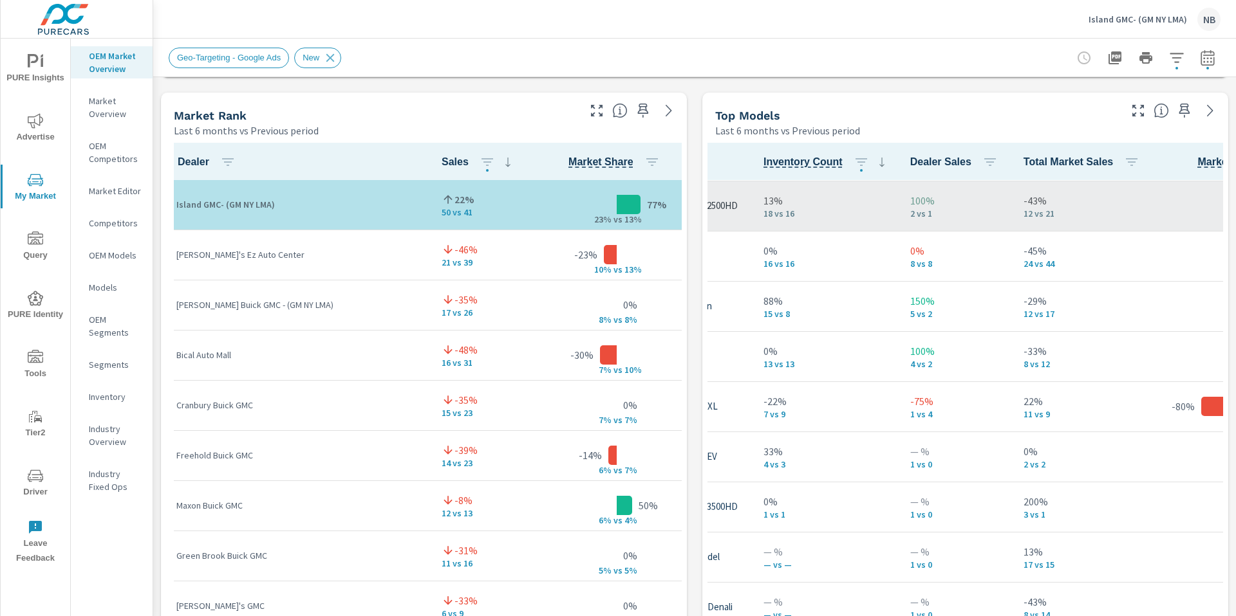
scroll to position [99, 0]
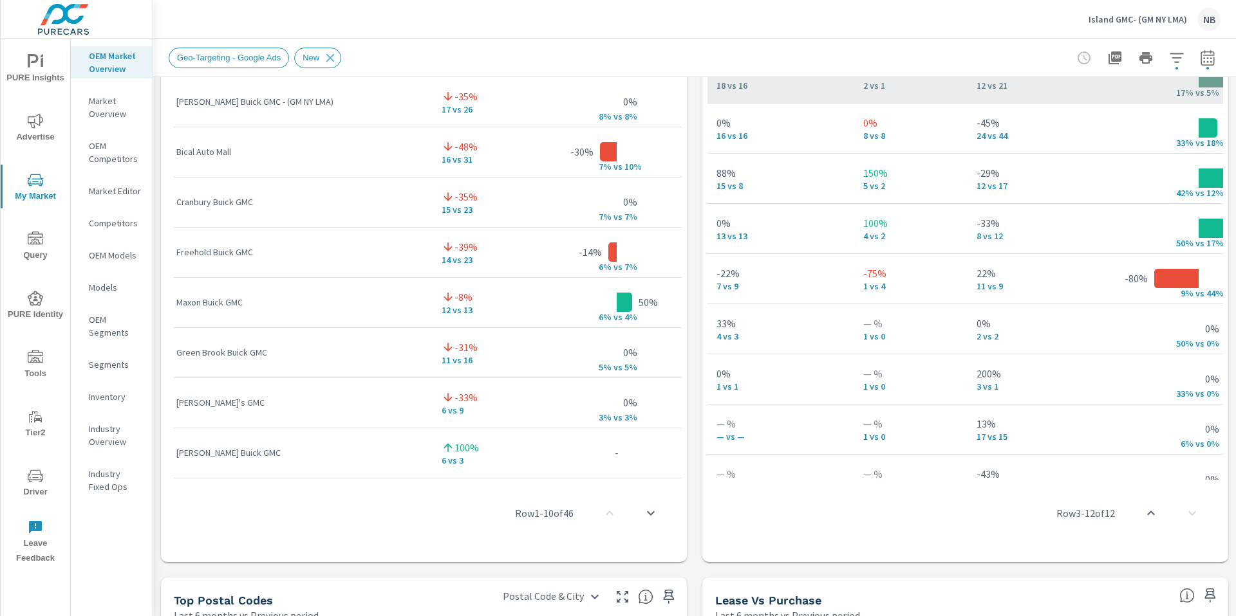
scroll to position [0, 196]
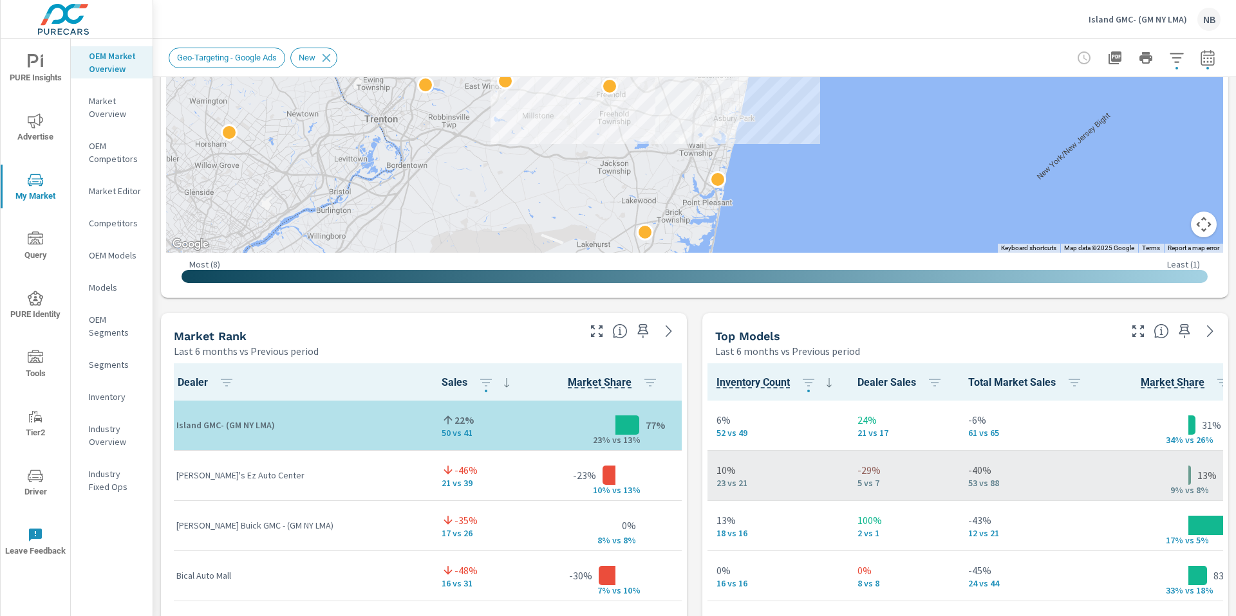
scroll to position [596, 0]
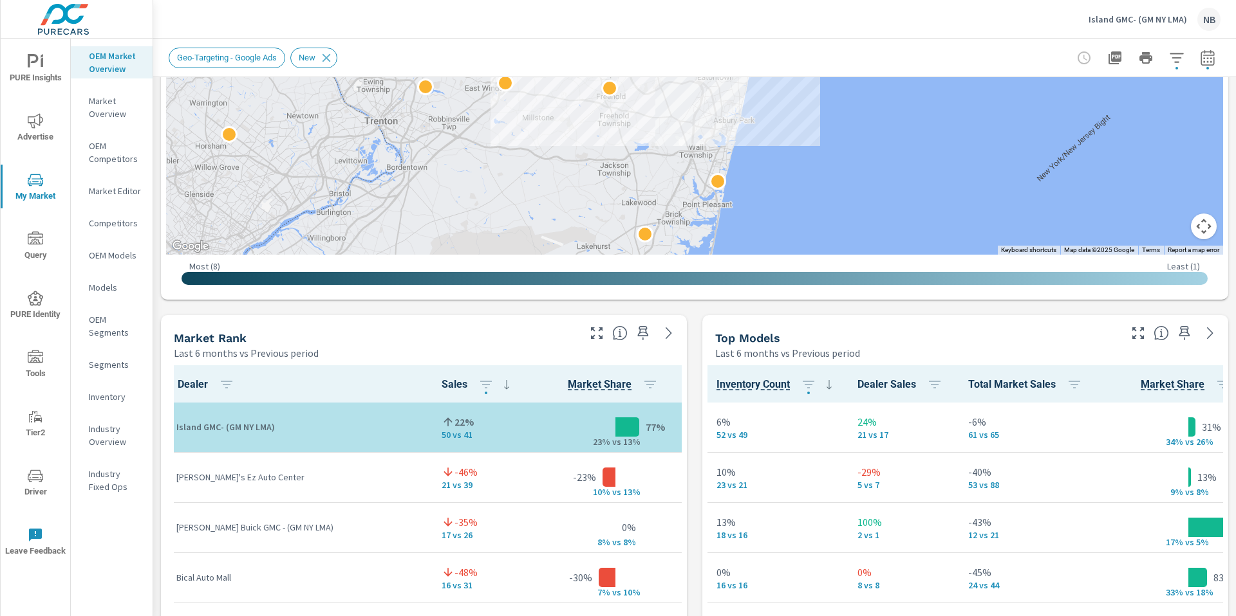
click at [919, 304] on div "Market View Last 6 months vs Previous period ← Move left → Move right ↑ Move up…" at bounding box center [694, 582] width 1082 height 2203
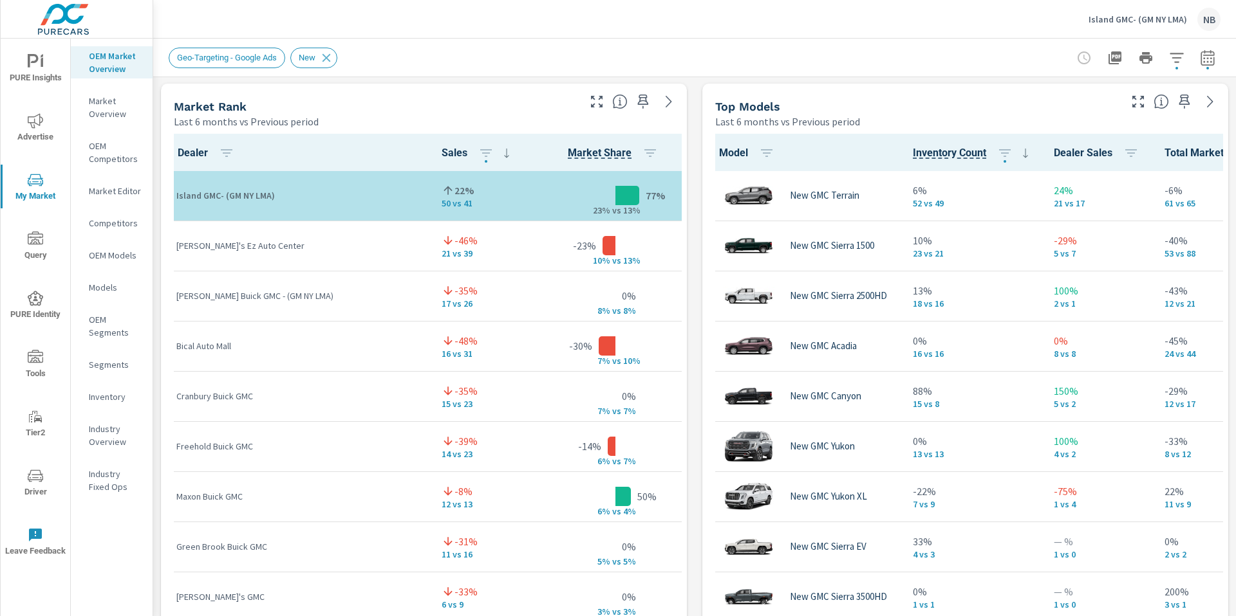
scroll to position [1, 0]
